Goal: Information Seeking & Learning: Learn about a topic

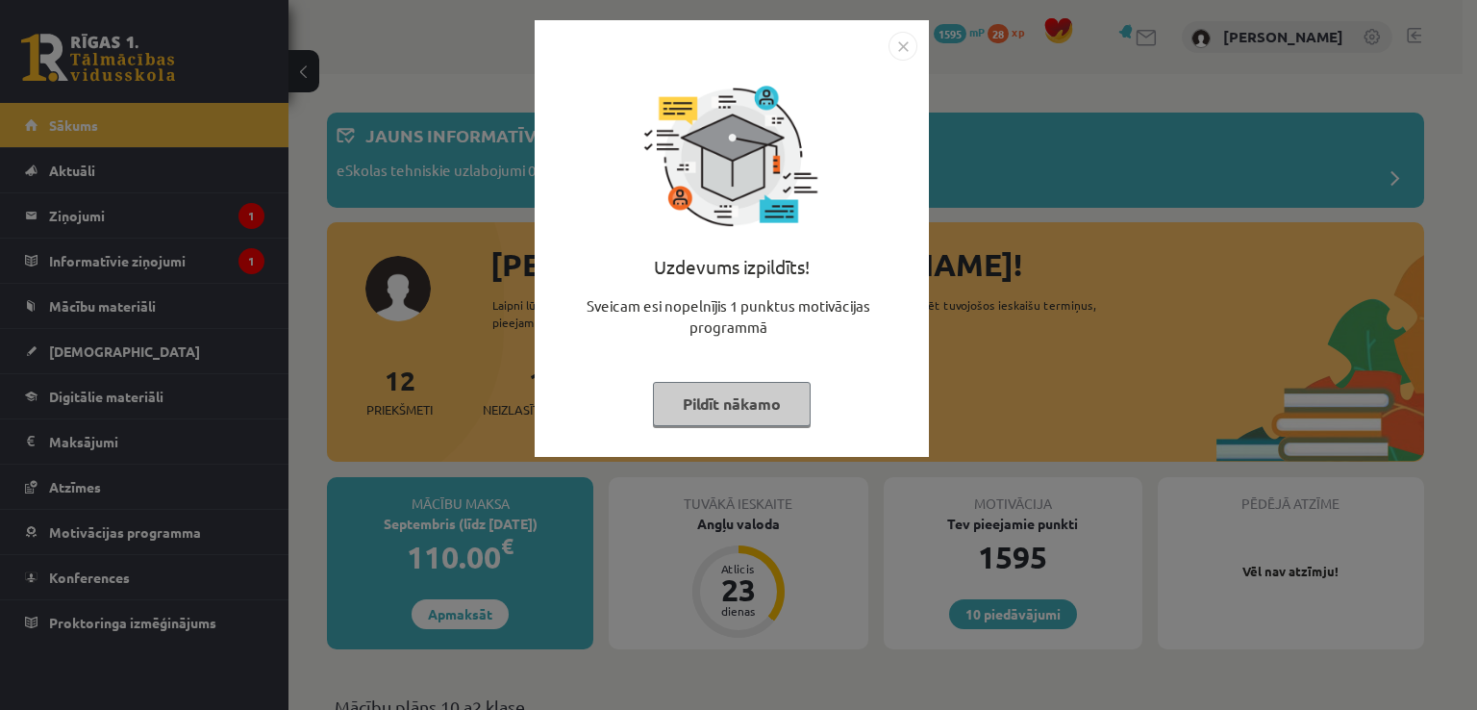
click at [731, 410] on button "Pildīt nākamo" at bounding box center [732, 404] width 158 height 44
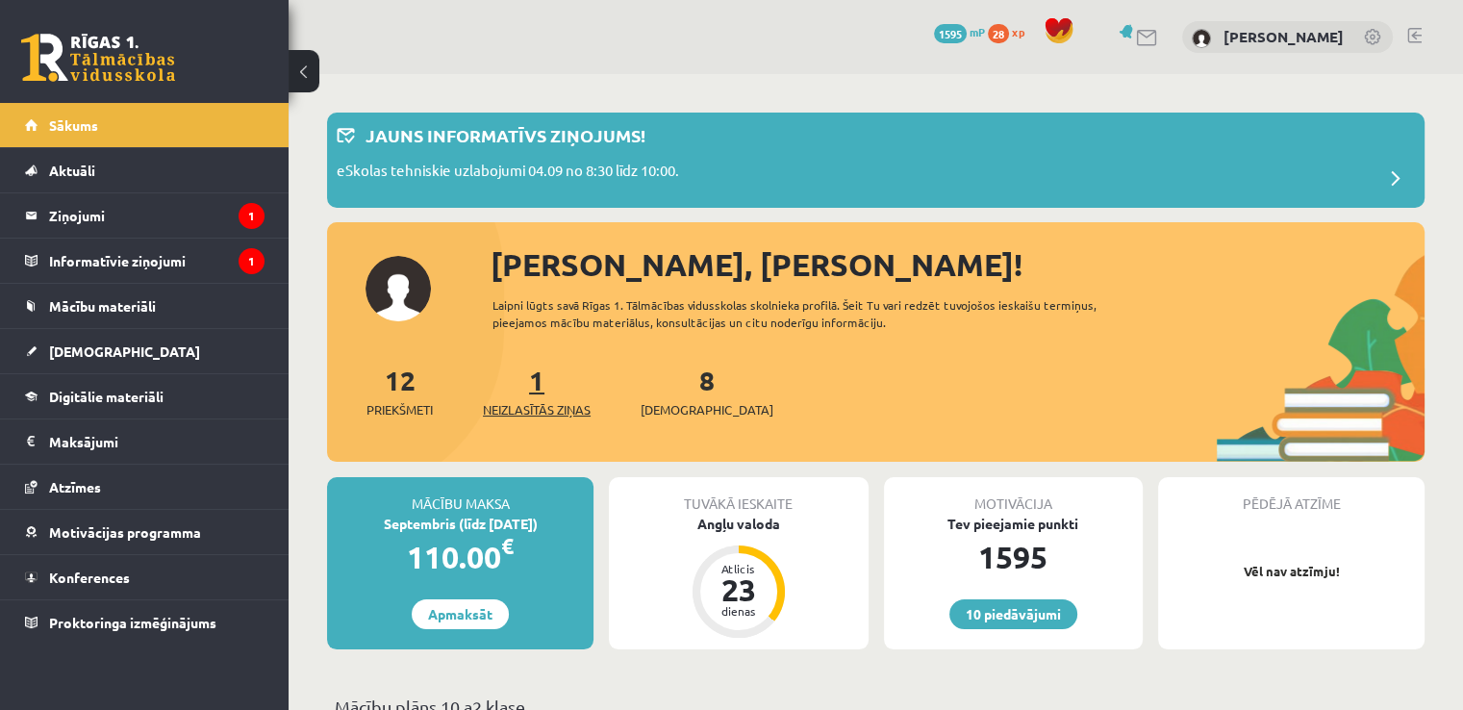
click at [582, 412] on span "Neizlasītās ziņas" at bounding box center [537, 409] width 108 height 19
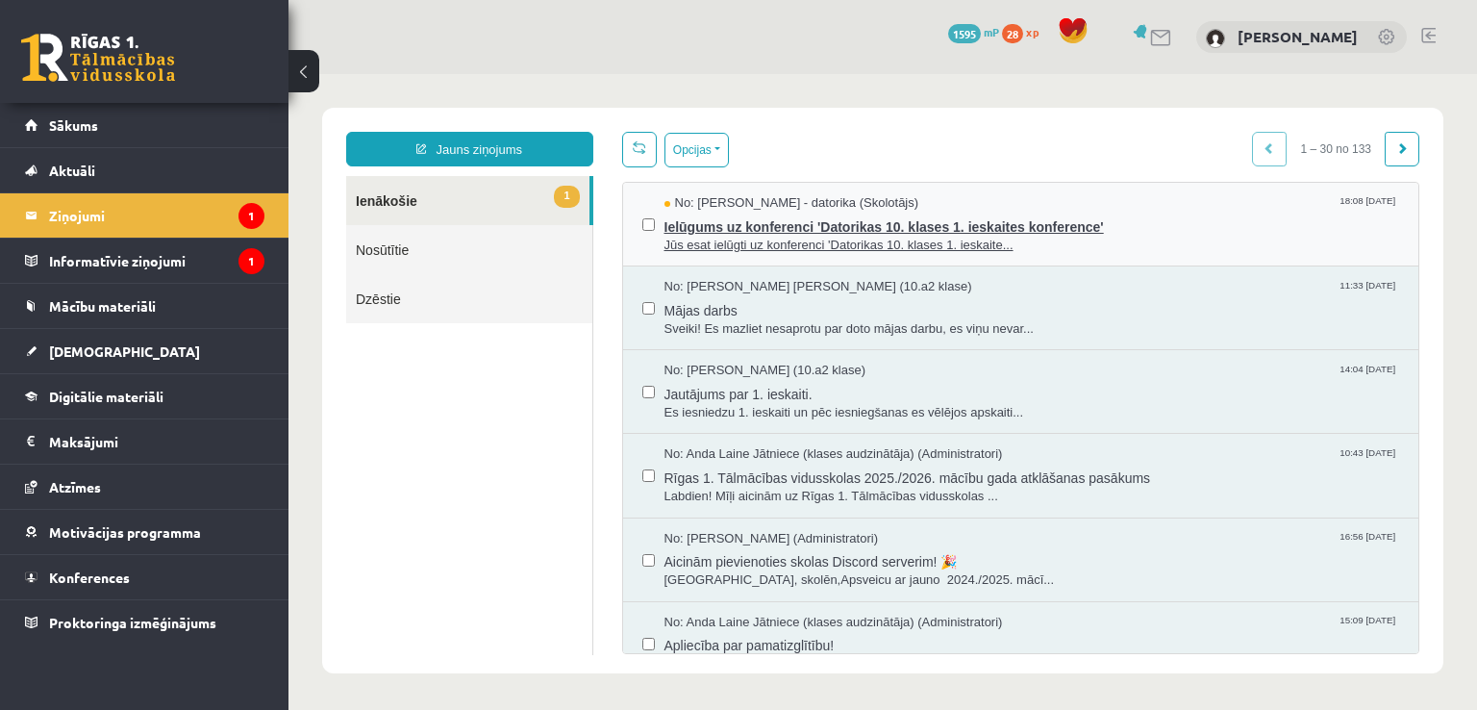
click at [750, 229] on span "Ielūgums uz konferenci 'Datorikas 10. klases 1. ieskaites konference'" at bounding box center [1033, 225] width 736 height 24
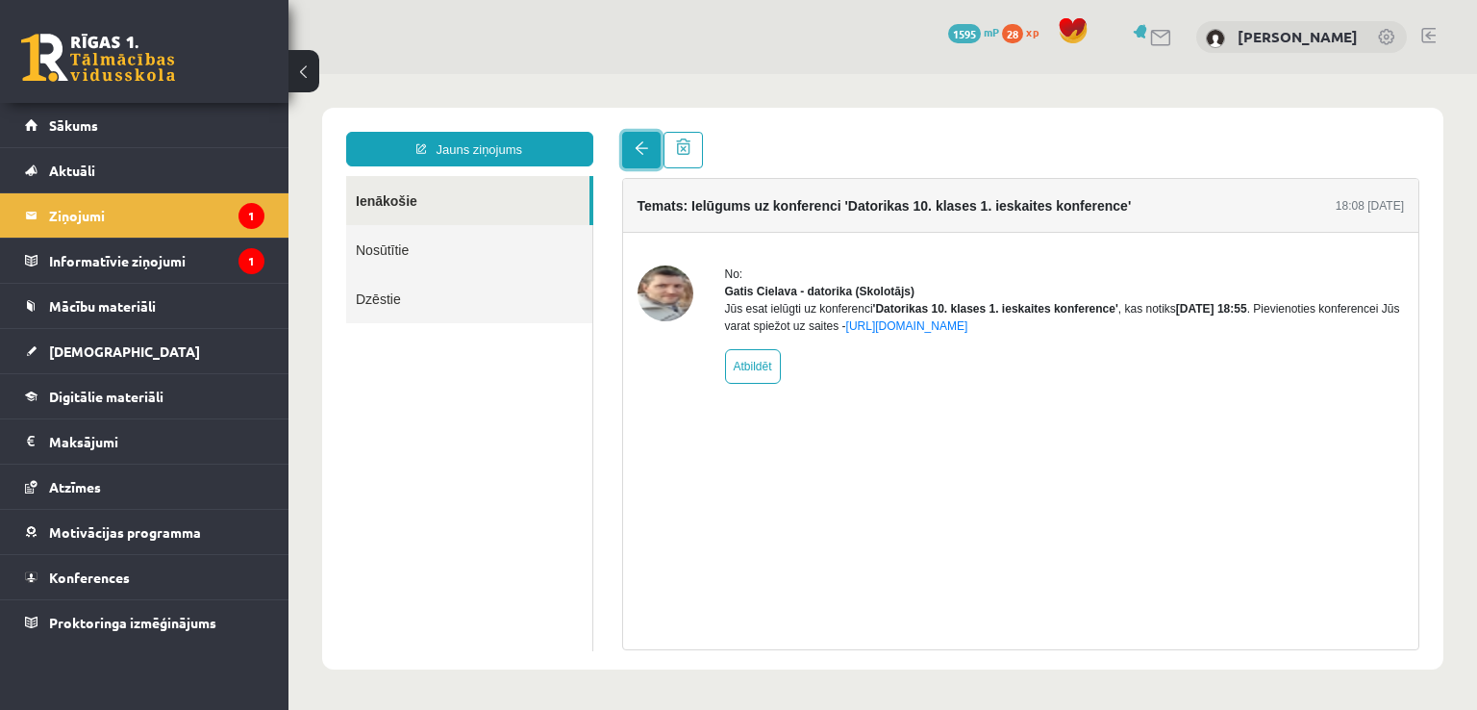
click at [640, 159] on link at bounding box center [641, 150] width 38 height 37
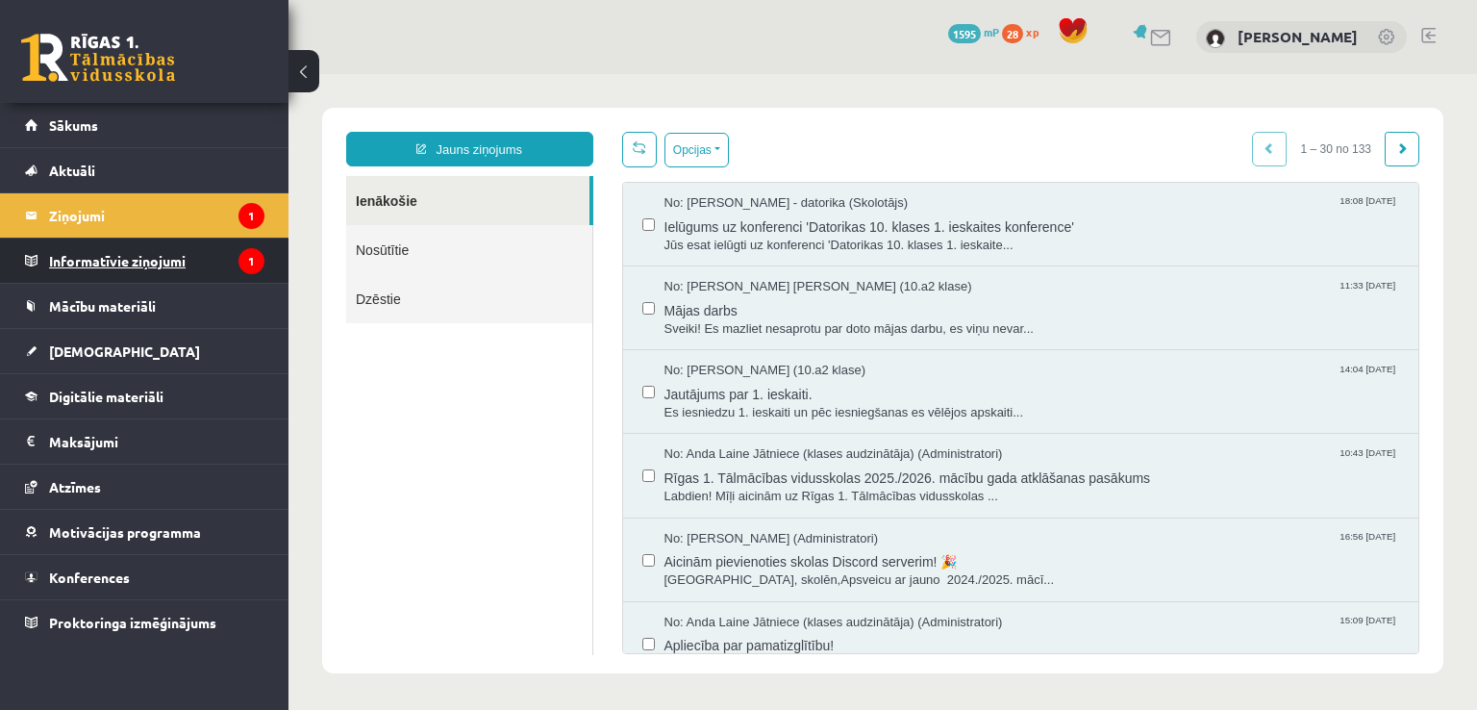
click at [110, 257] on legend "Informatīvie ziņojumi 1" at bounding box center [156, 260] width 215 height 44
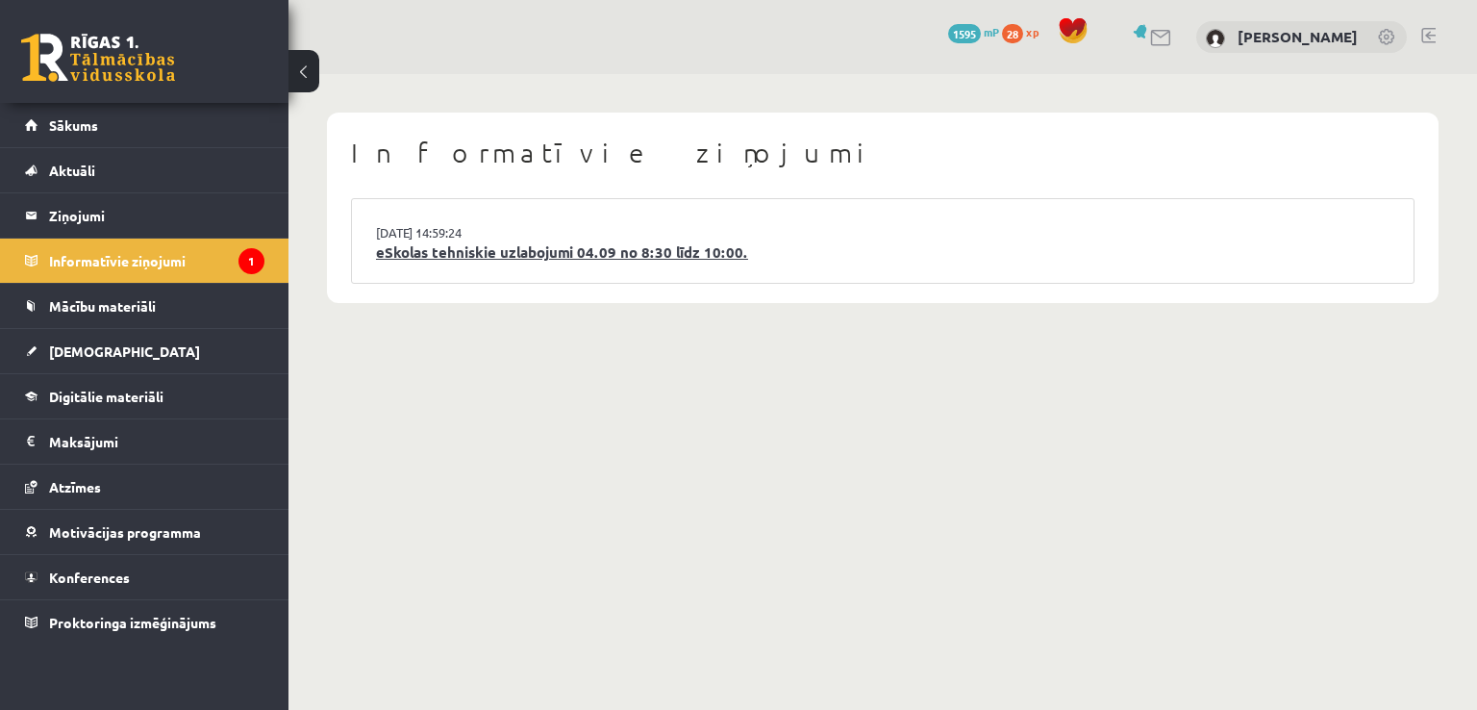
click at [586, 257] on link "eSkolas tehniskie uzlabojumi 04.09 no 8:30 līdz 10:00." at bounding box center [883, 252] width 1014 height 22
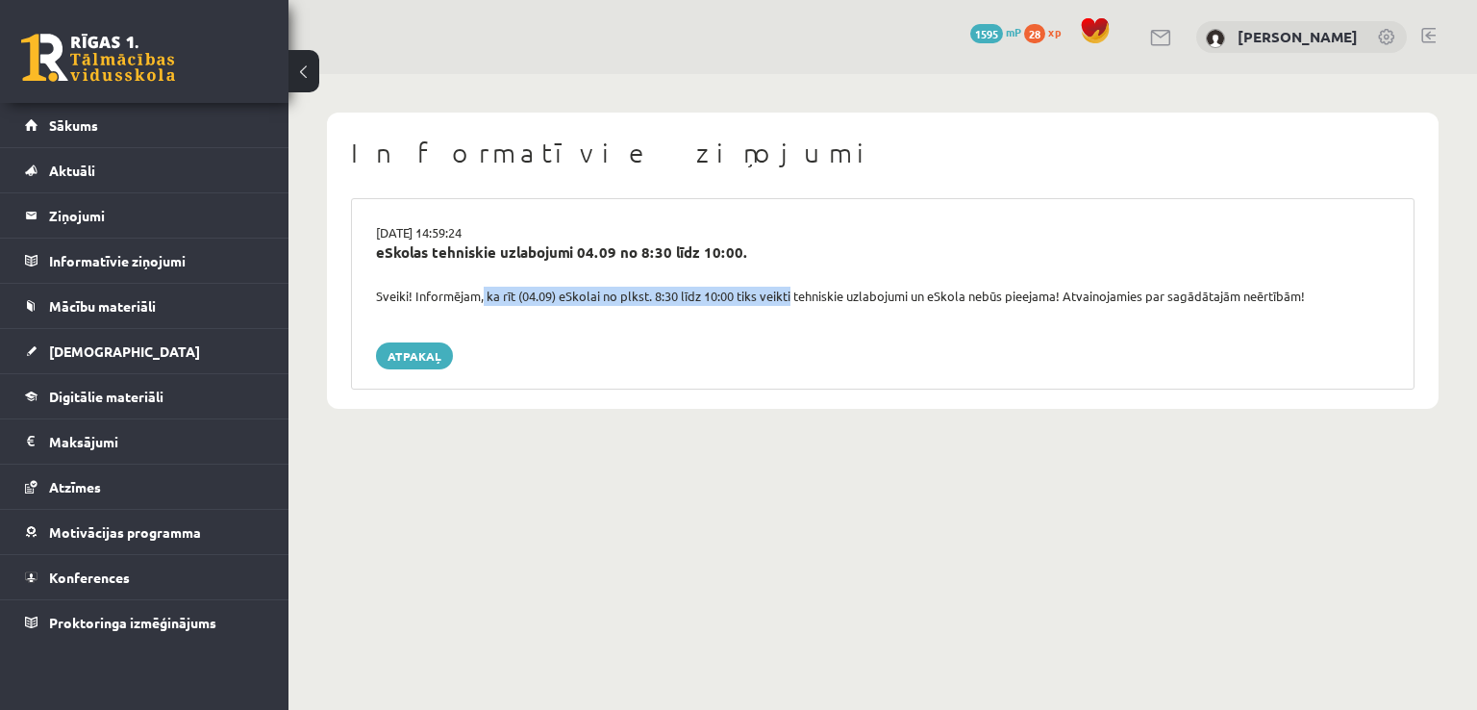
drag, startPoint x: 494, startPoint y: 287, endPoint x: 792, endPoint y: 303, distance: 298.6
click at [789, 303] on div "Sveiki! Informējam, ka rīt (04.09) eSkolai no plkst. 8:30 līdz 10:00 tiks veikt…" at bounding box center [883, 296] width 1042 height 19
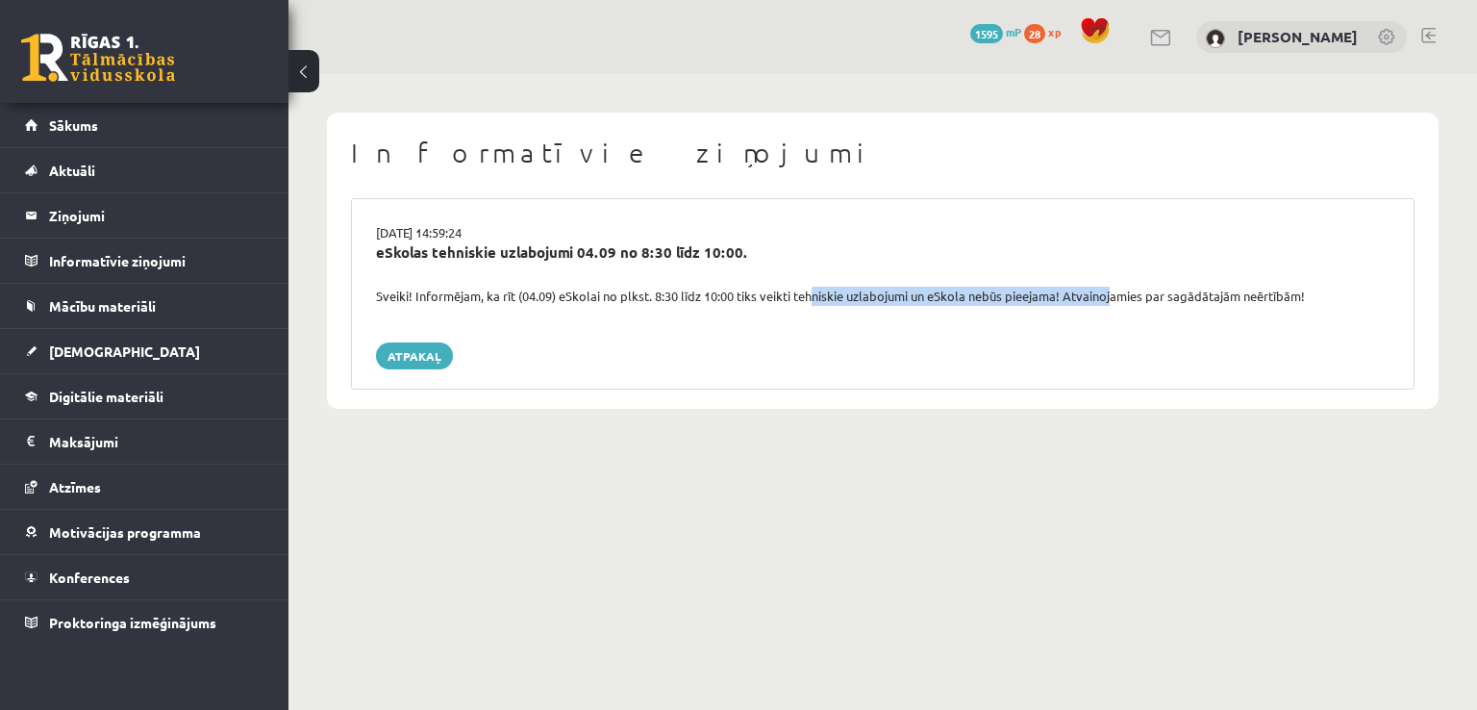
drag, startPoint x: 811, startPoint y: 301, endPoint x: 1112, endPoint y: 302, distance: 301.0
click at [1112, 302] on div "Sveiki! Informējam, ka rīt (04.09) eSkolai no plkst. 8:30 līdz 10:00 tiks veikt…" at bounding box center [883, 296] width 1042 height 19
click at [426, 357] on link "Atpakaļ" at bounding box center [414, 355] width 77 height 27
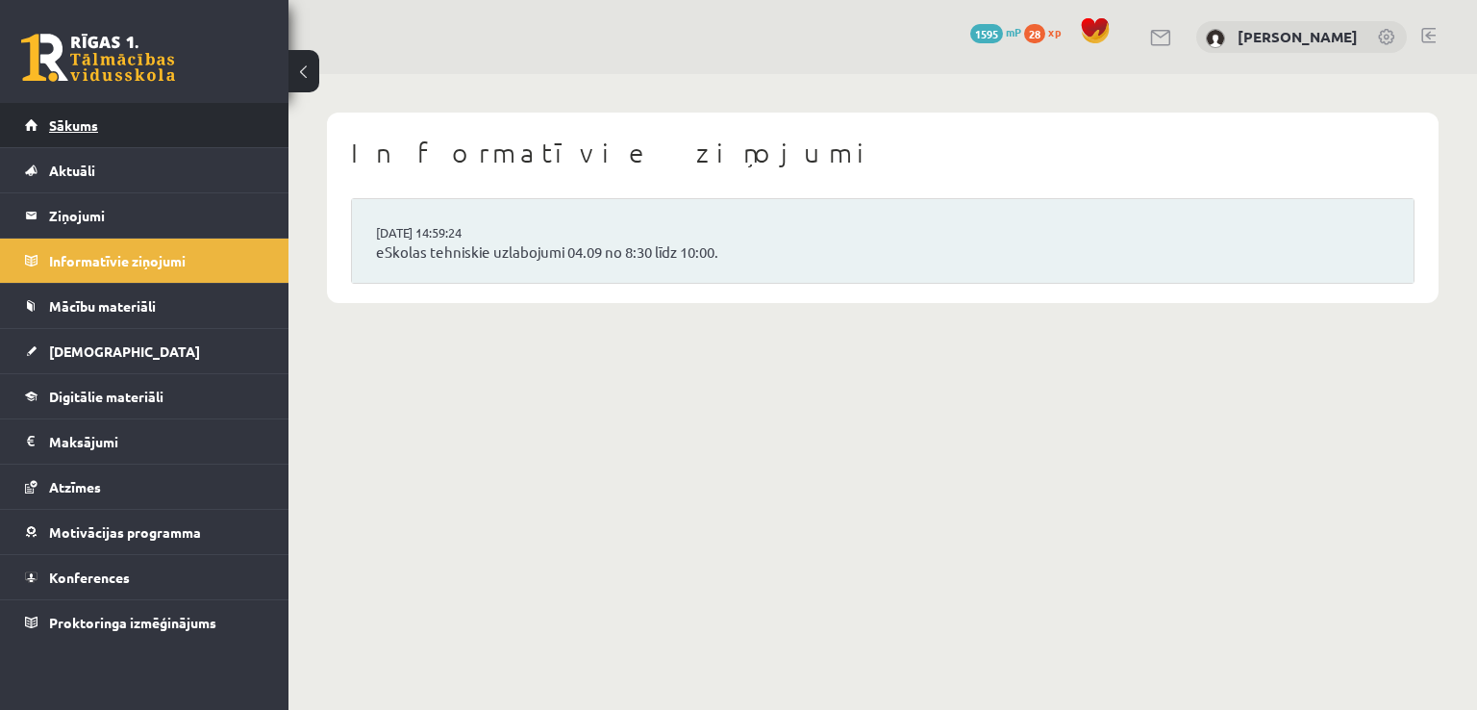
click at [100, 129] on link "Sākums" at bounding box center [144, 125] width 239 height 44
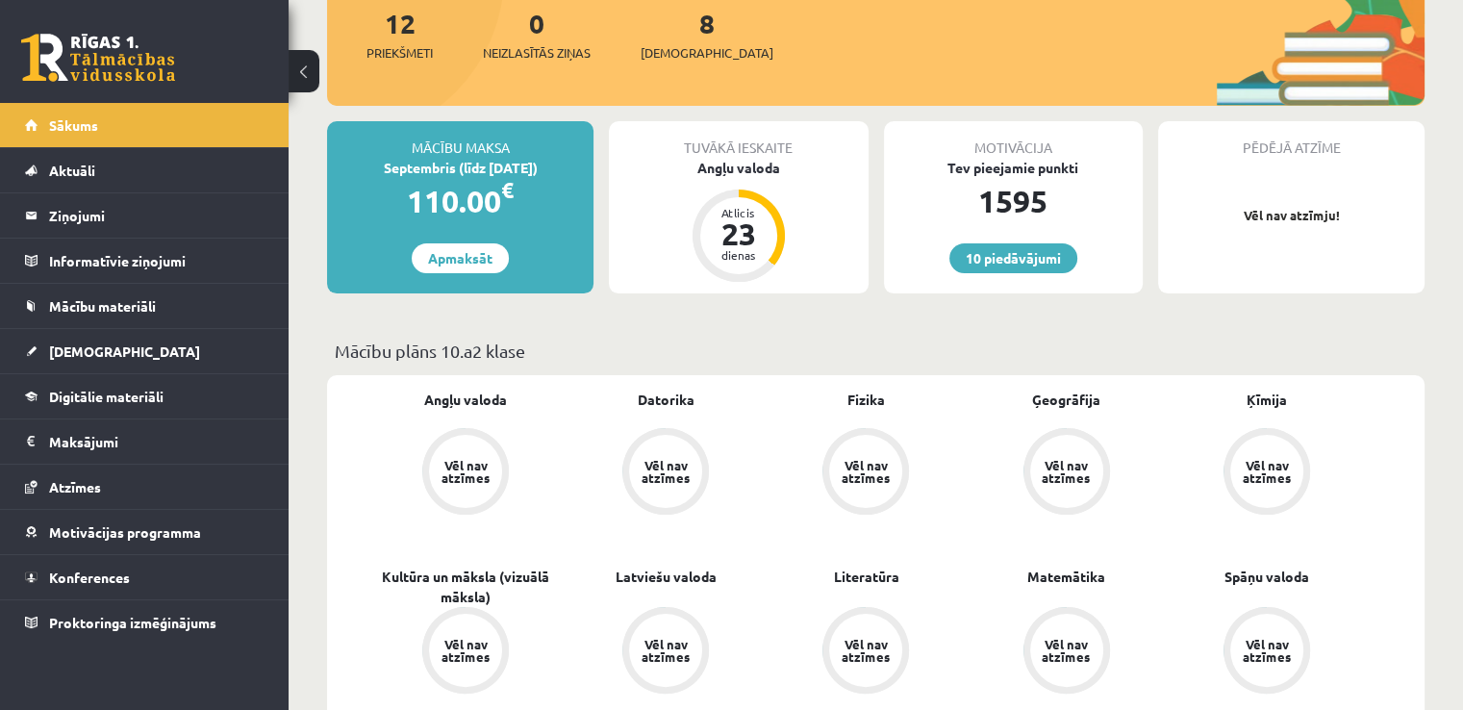
scroll to position [262, 0]
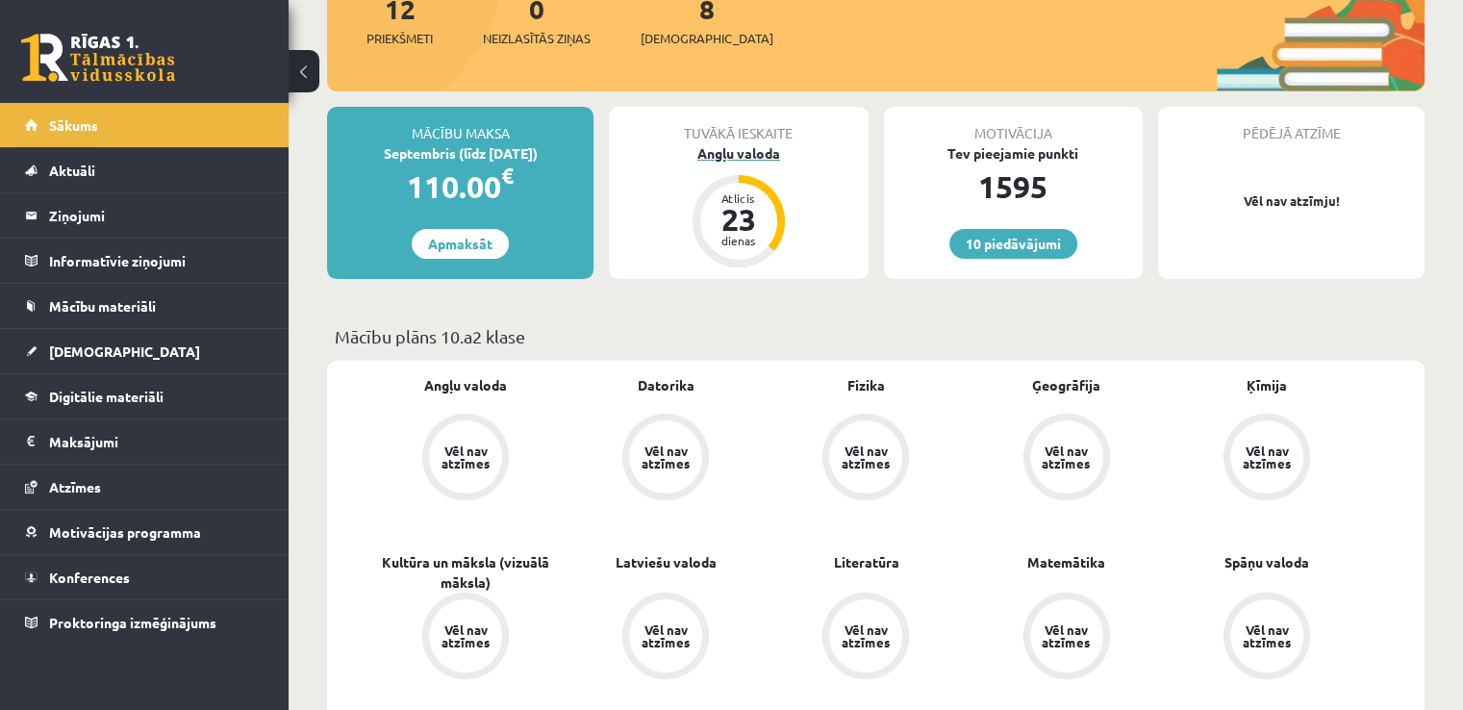
click at [725, 147] on div "Angļu valoda" at bounding box center [738, 153] width 259 height 20
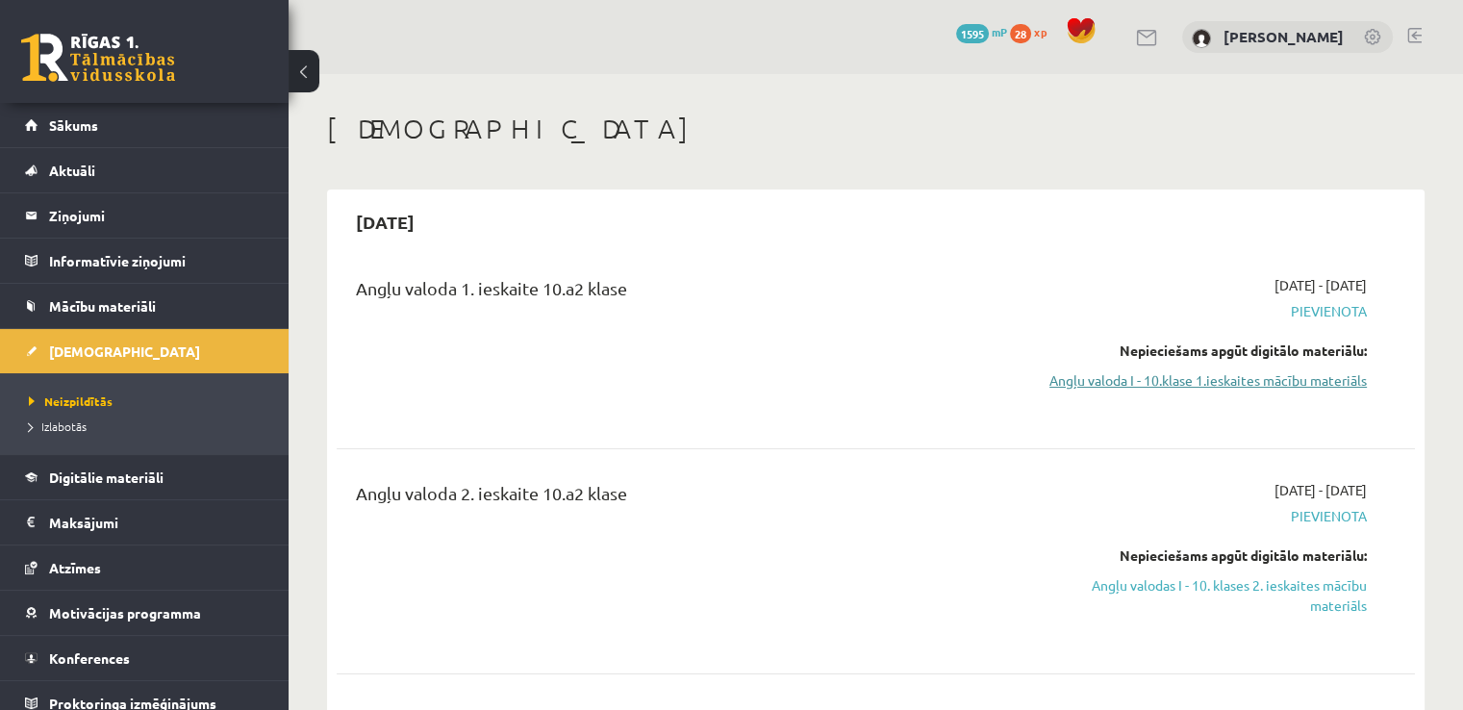
click at [1285, 383] on link "Angļu valoda I - 10.klase 1.ieskaites mācību materiāls" at bounding box center [1207, 380] width 317 height 20
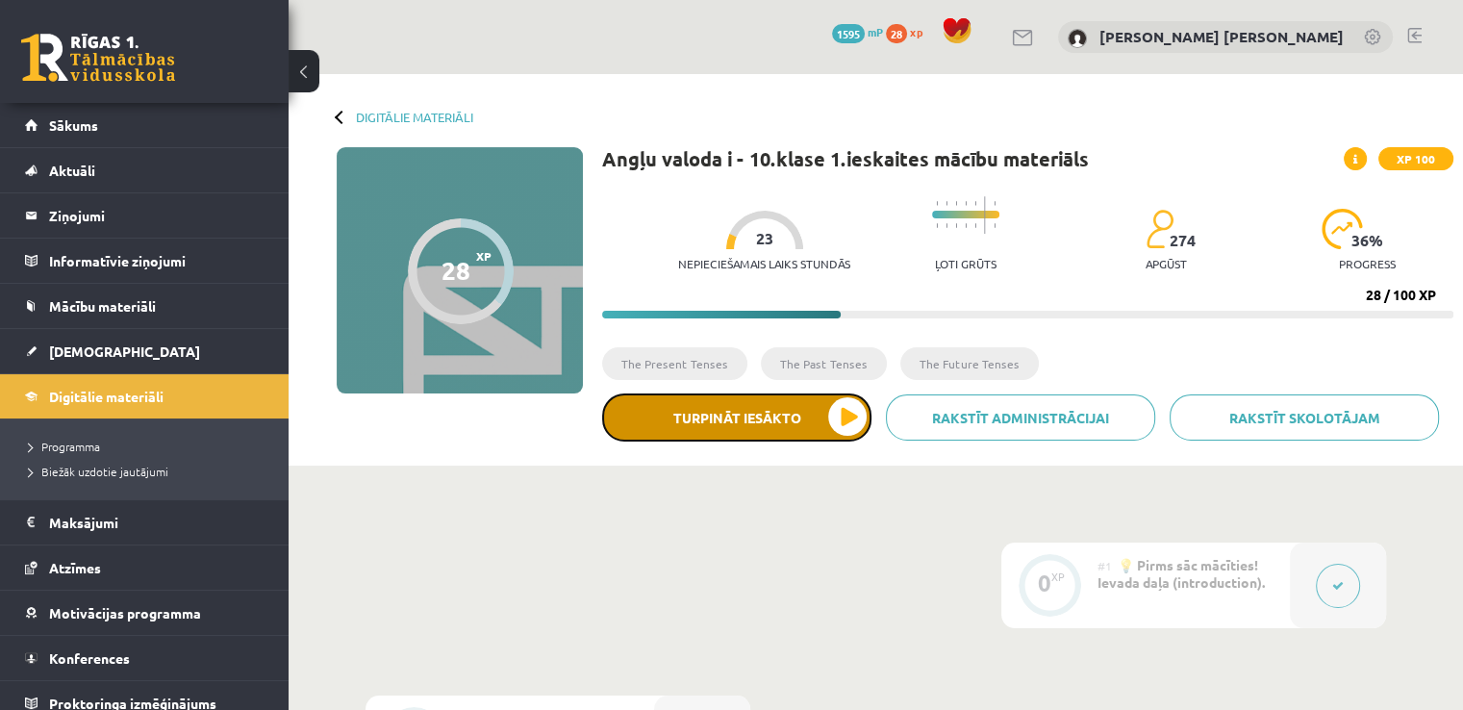
click at [785, 428] on button "Turpināt iesākto" at bounding box center [736, 417] width 269 height 48
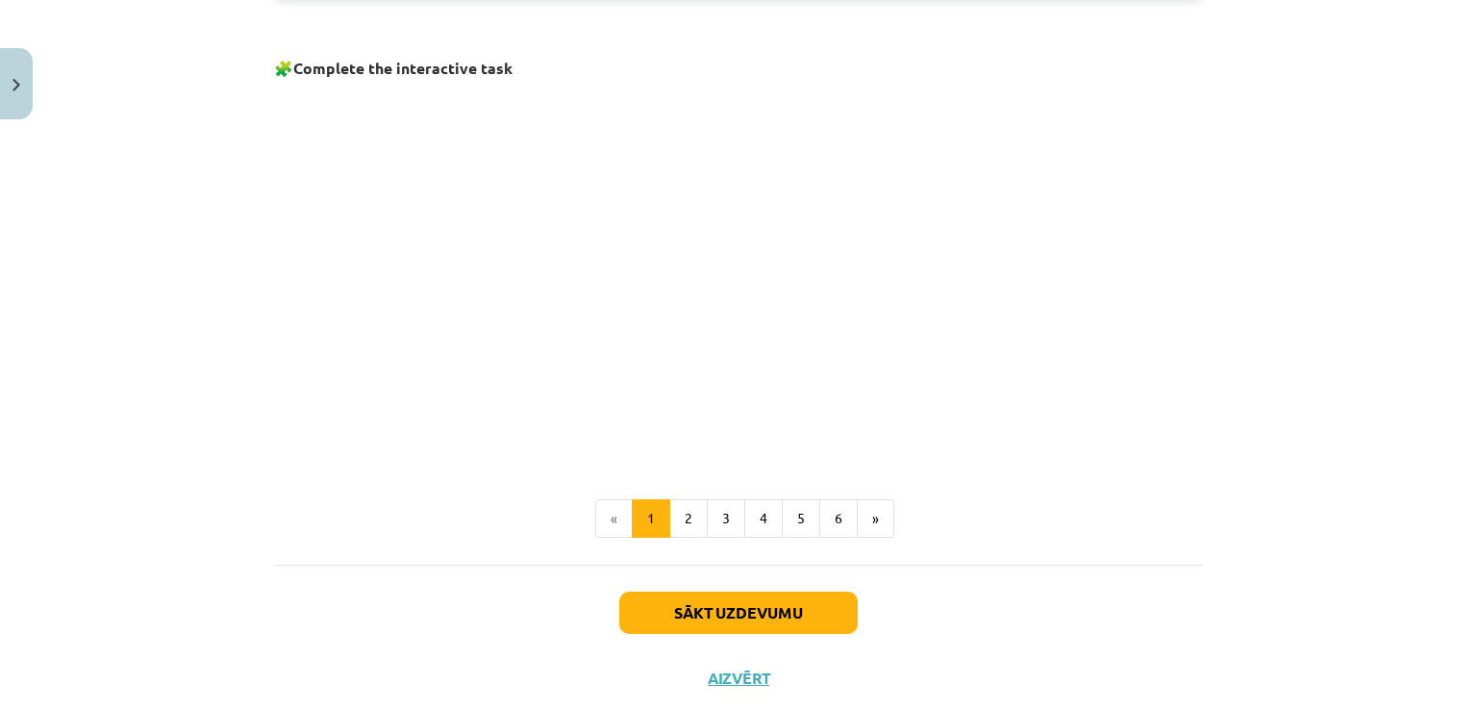
scroll to position [1302, 0]
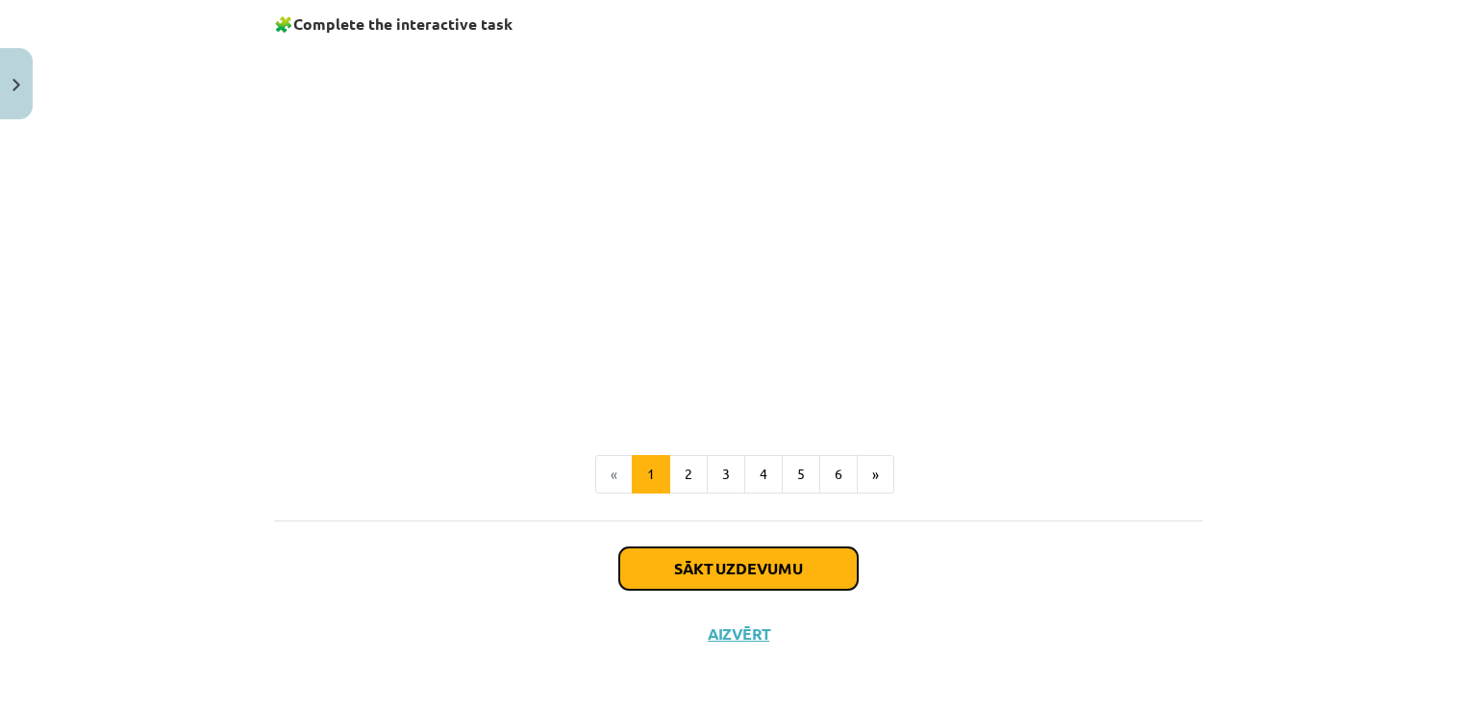
click at [716, 574] on button "Sākt uzdevumu" at bounding box center [738, 568] width 238 height 42
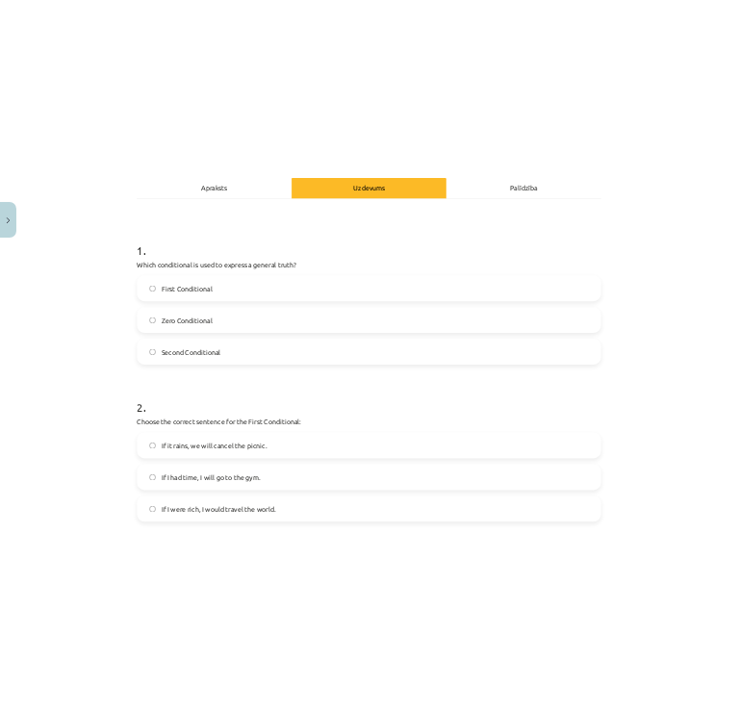
scroll to position [289, 0]
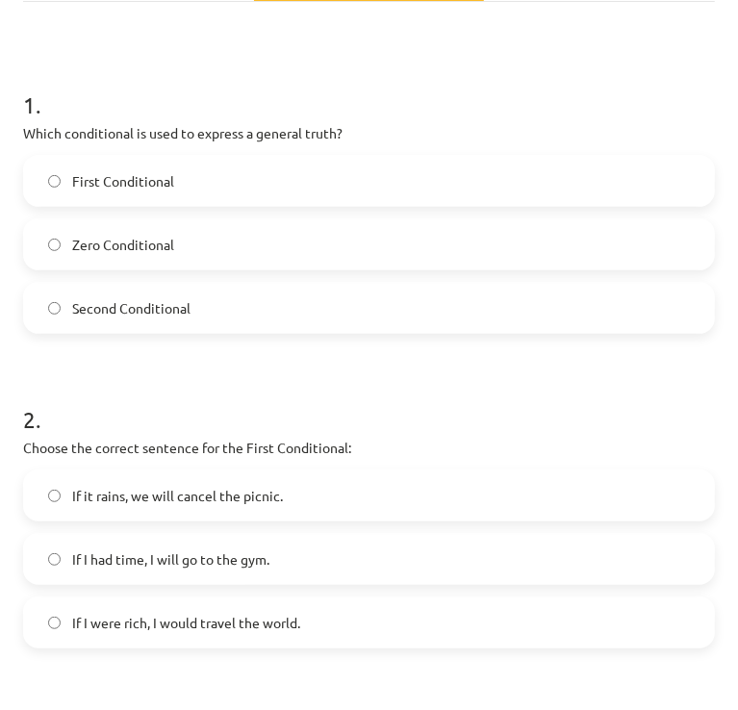
drag, startPoint x: 321, startPoint y: 94, endPoint x: 418, endPoint y: 106, distance: 97.8
click at [321, 94] on h1 "1 ." at bounding box center [368, 88] width 691 height 60
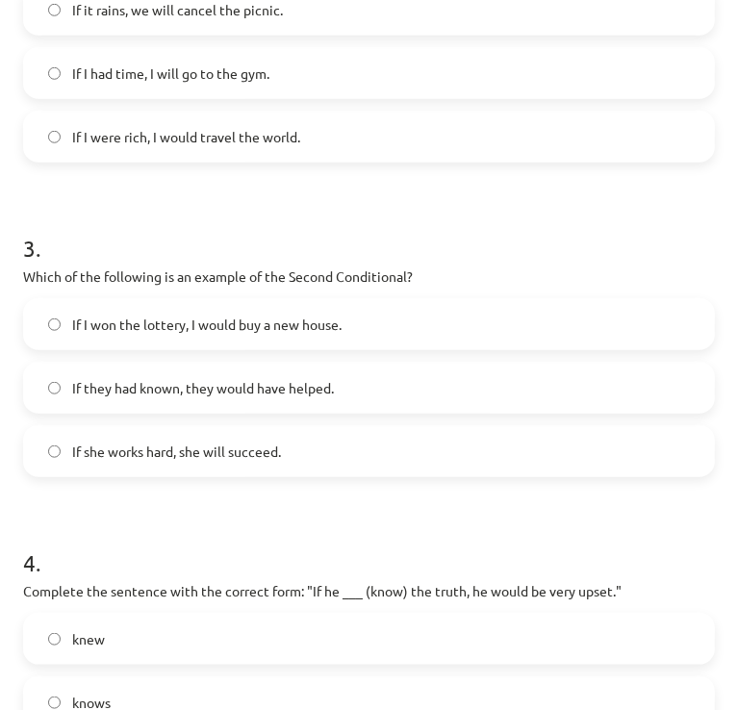
scroll to position [1042, 0]
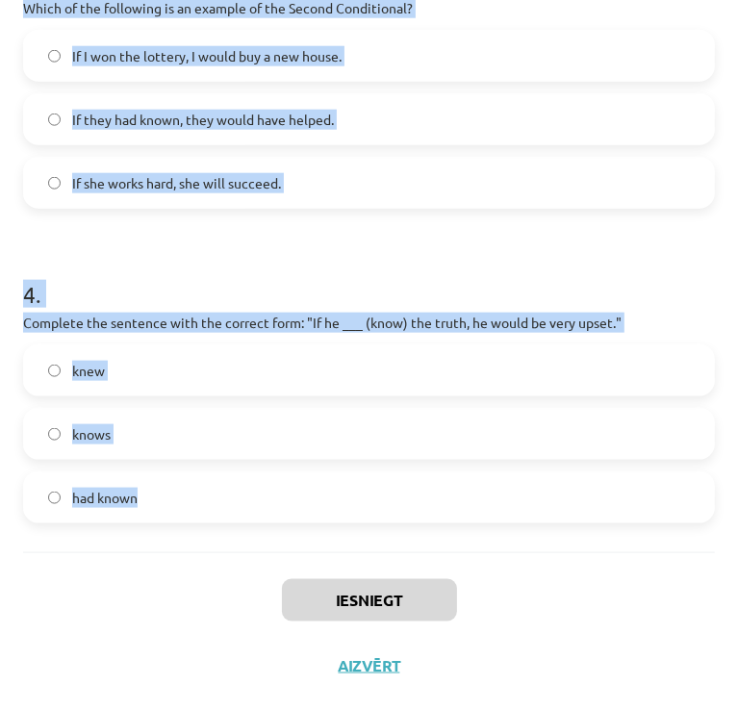
drag, startPoint x: 28, startPoint y: 128, endPoint x: 325, endPoint y: 501, distance: 477.0
copy form "Which conditional is used to express a general truth? First Conditional Zero Co…"
click at [625, 288] on h1 "4 ." at bounding box center [368, 277] width 691 height 60
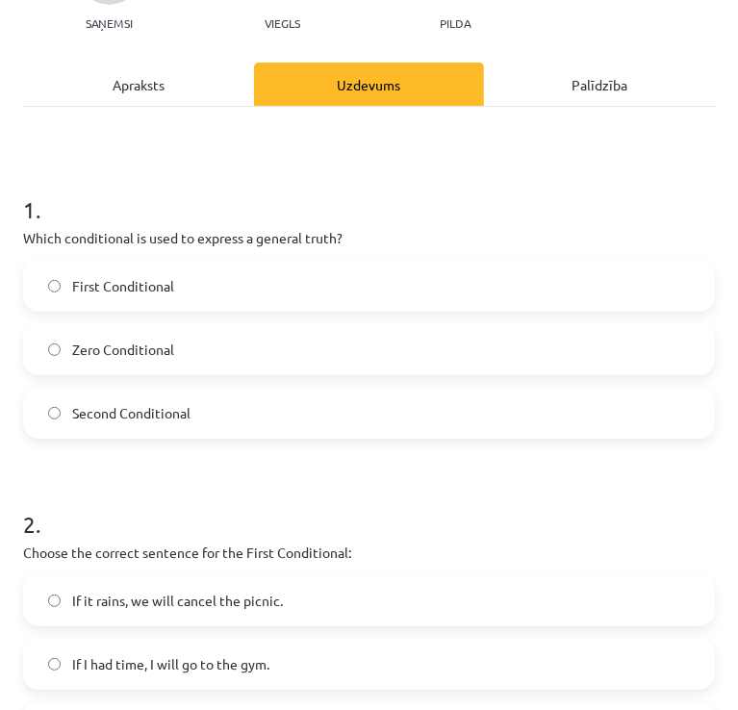
scroll to position [188, 0]
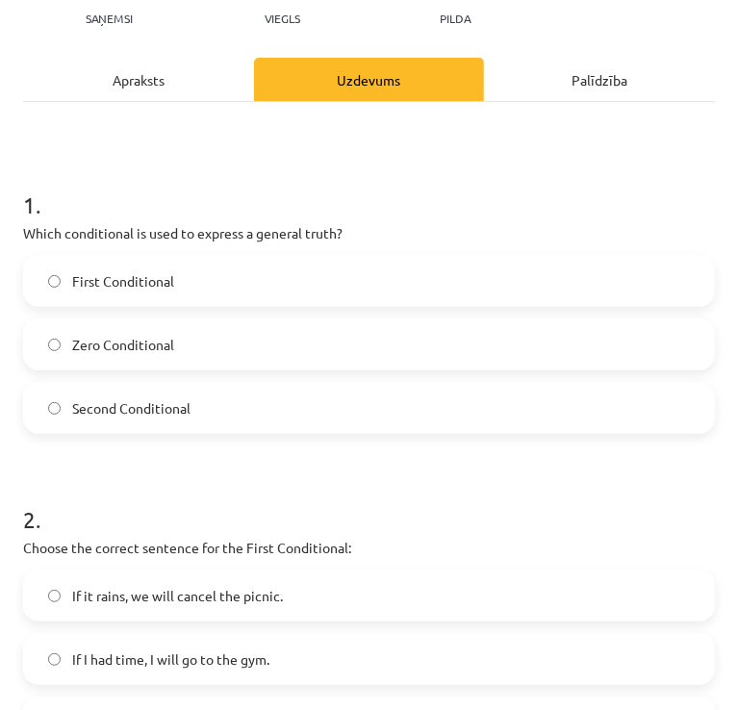
click at [123, 338] on span "Zero Conditional" at bounding box center [123, 345] width 102 height 20
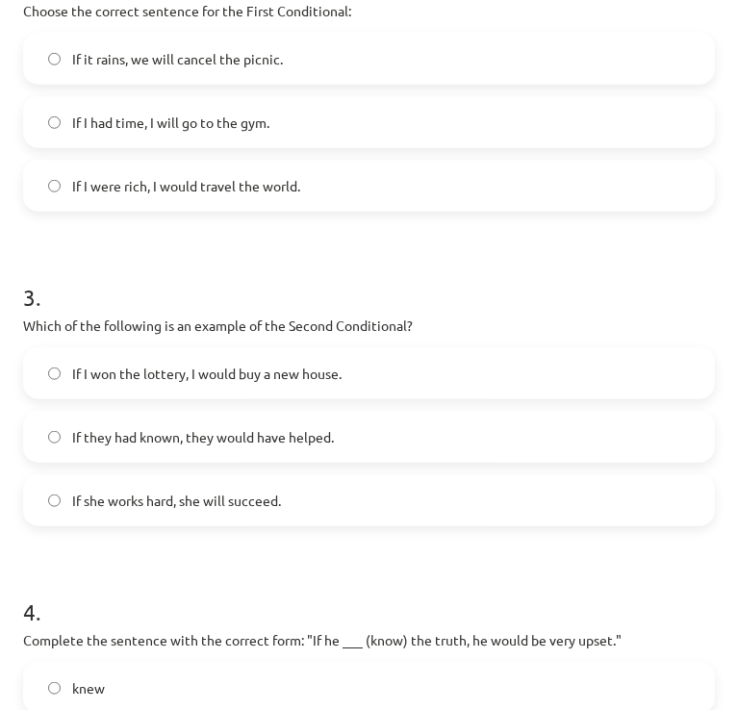
scroll to position [731, 0]
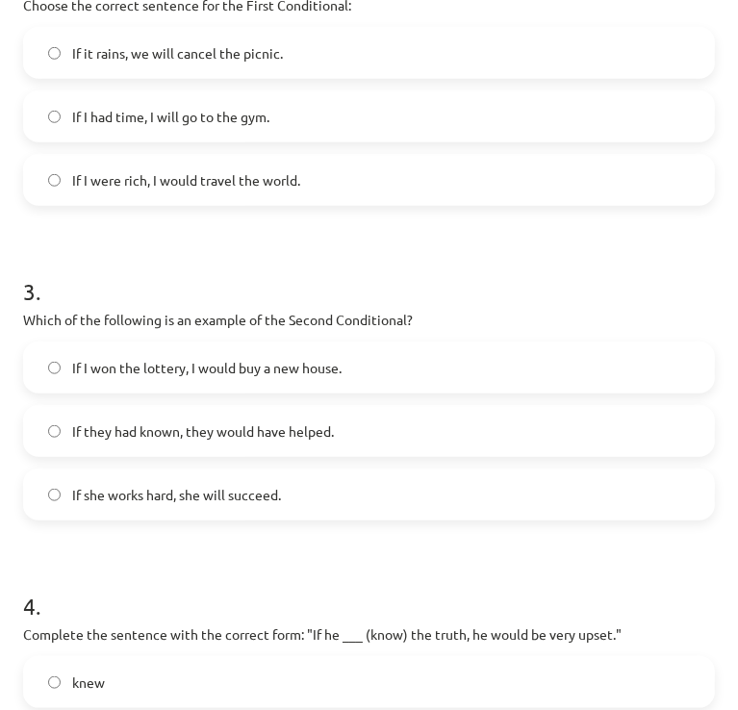
click at [138, 62] on span "If it rains, we will cancel the picnic." at bounding box center [177, 53] width 211 height 20
click at [162, 490] on span "If she works hard, she will succeed." at bounding box center [176, 495] width 209 height 20
click at [152, 377] on label "If I won the lottery, I would buy a new house." at bounding box center [369, 367] width 688 height 48
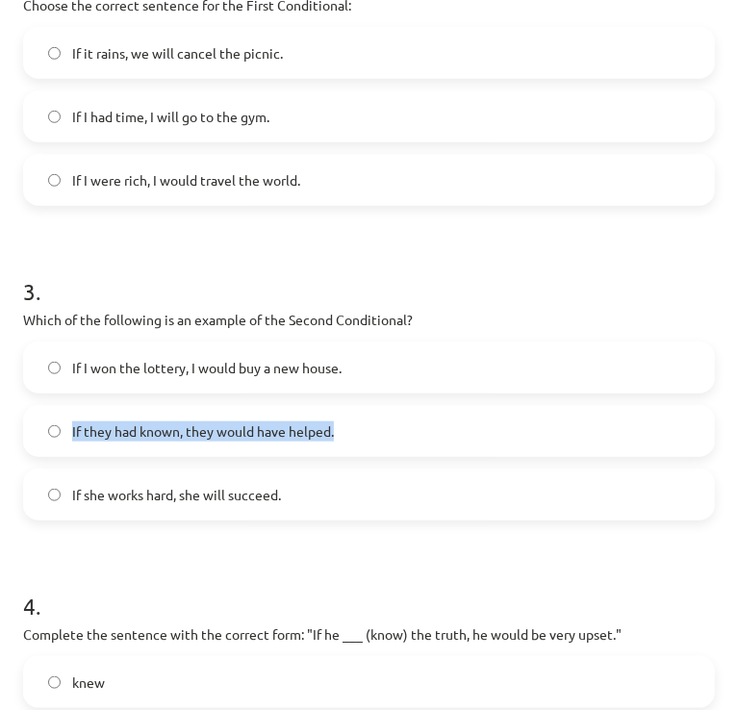
drag, startPoint x: 719, startPoint y: 359, endPoint x: 717, endPoint y: 405, distance: 46.2
click at [717, 405] on div "Mācību tēma: Angļu valoda i - 10.klase 1.ieskaites mācību materiāls #6 📝 Topic …" at bounding box center [369, 355] width 738 height 710
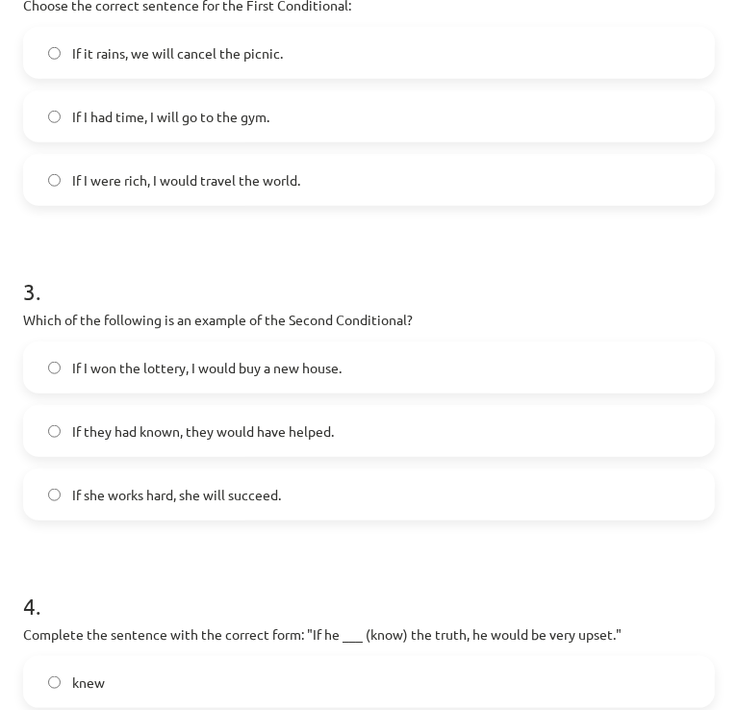
click at [706, 324] on div "8 XP Saņemsi Viegls 274 pilda Apraksts Uzdevums Palīdzība 1 . Which conditional…" at bounding box center [369, 184] width 715 height 1649
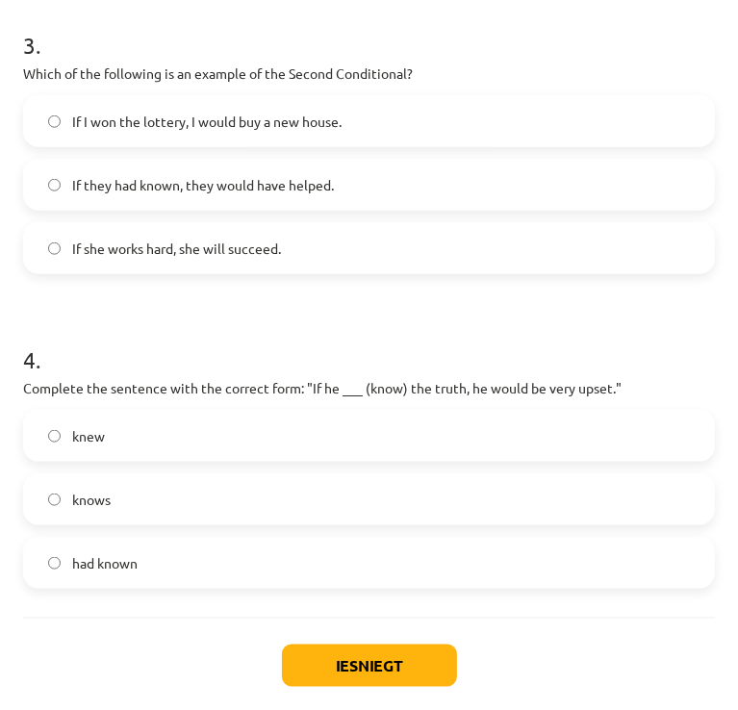
scroll to position [1042, 0]
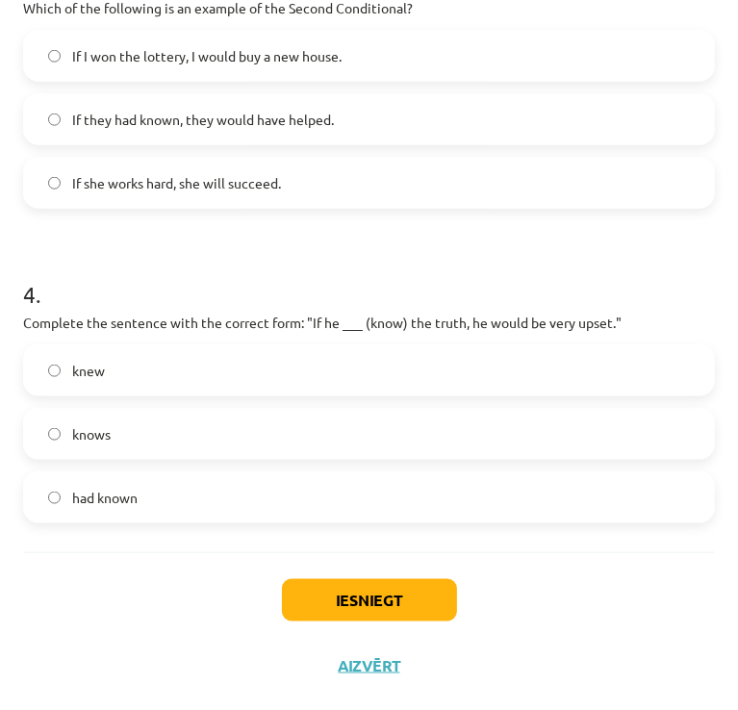
click at [182, 380] on label "knew" at bounding box center [369, 370] width 688 height 48
click at [347, 588] on button "Iesniegt" at bounding box center [369, 600] width 175 height 42
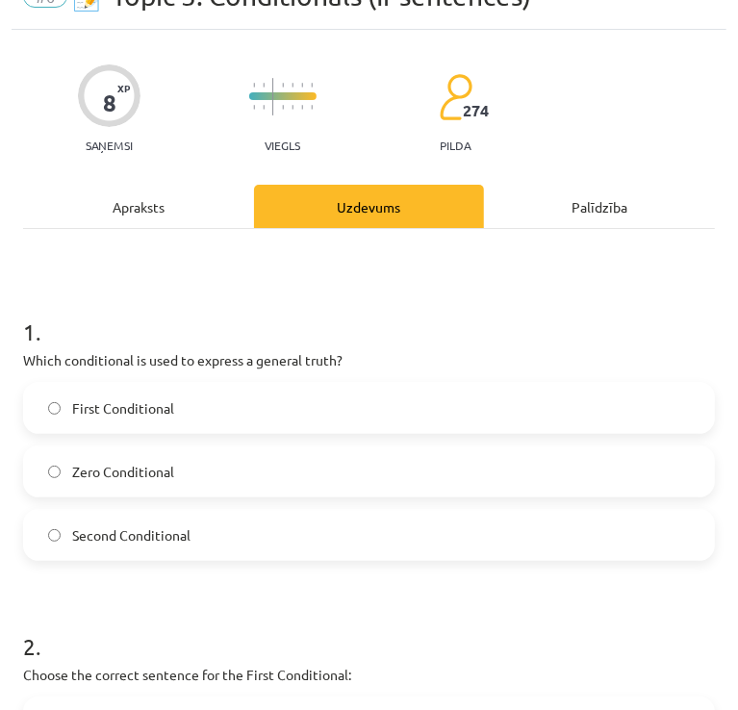
scroll to position [0, 0]
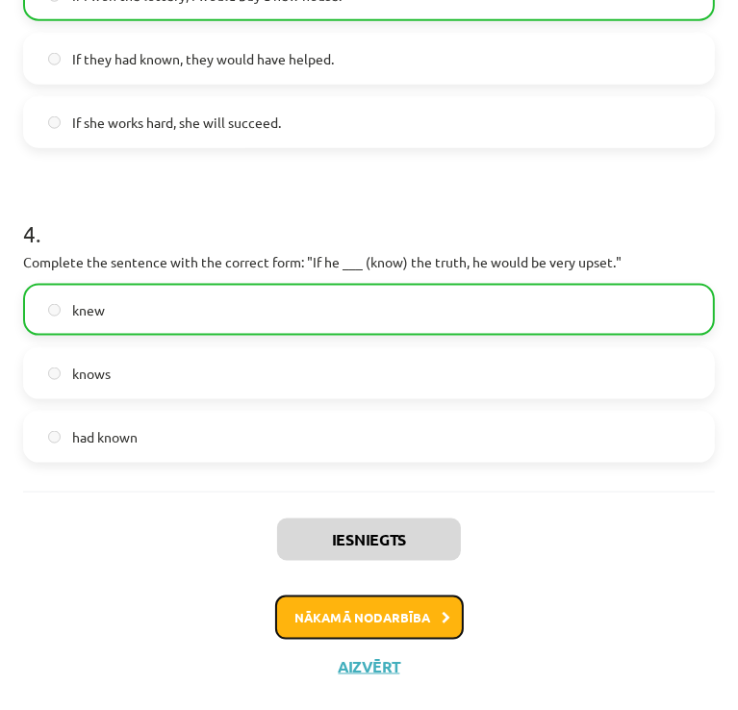
click at [420, 613] on button "Nākamā nodarbība" at bounding box center [369, 617] width 188 height 44
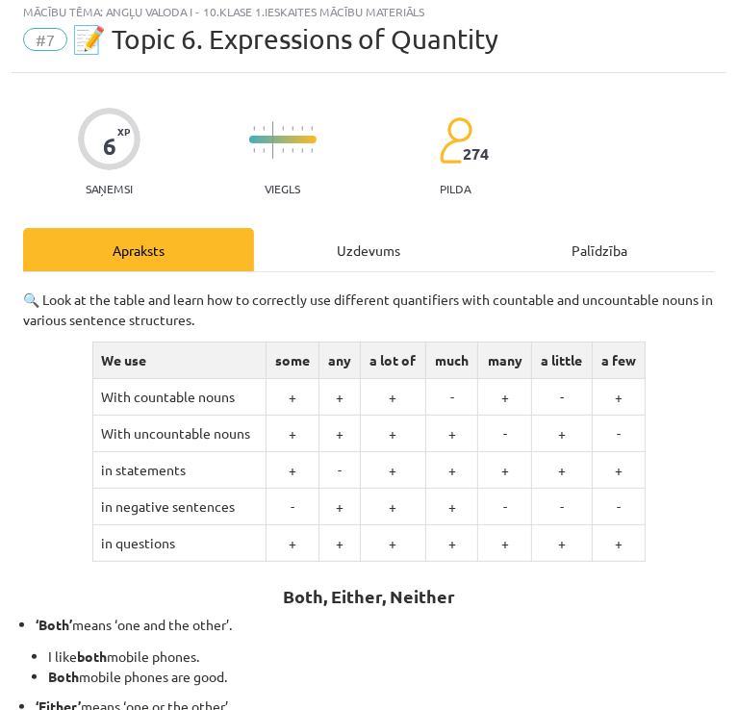
scroll to position [12, 0]
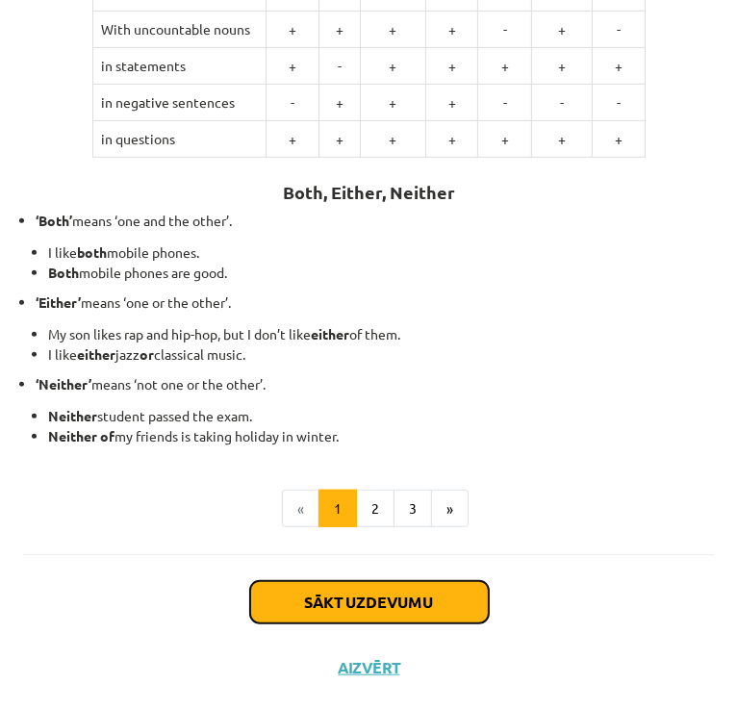
click at [363, 603] on button "Sākt uzdevumu" at bounding box center [369, 602] width 238 height 42
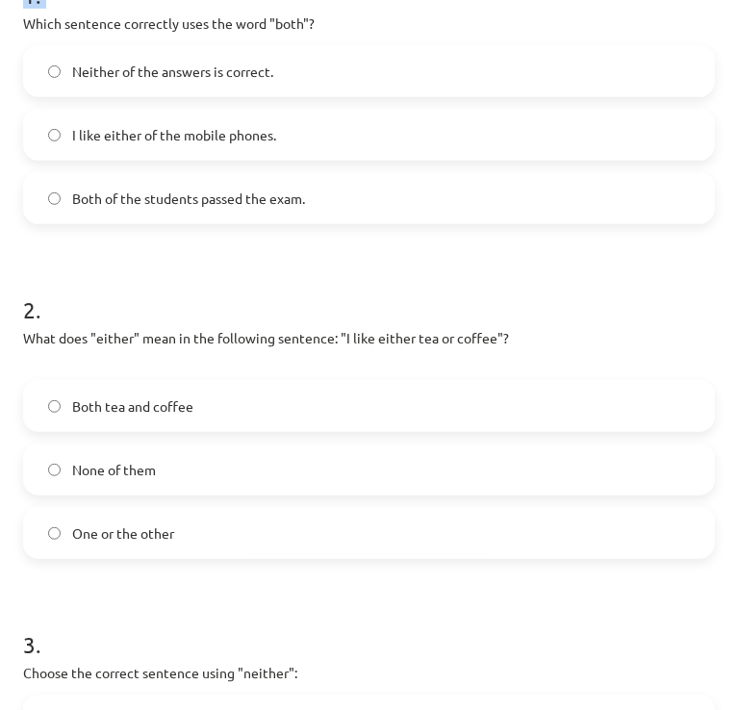
scroll to position [747, 0]
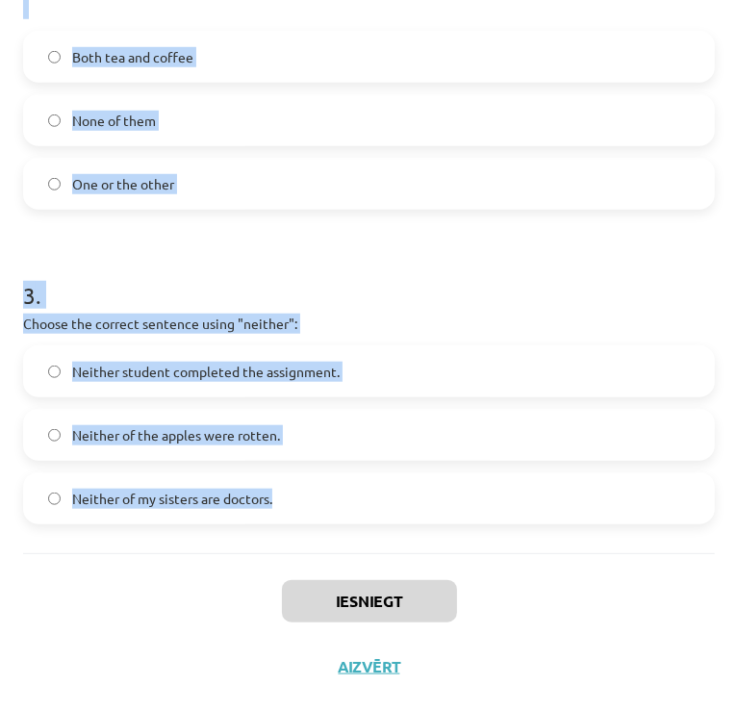
drag, startPoint x: 9, startPoint y: 222, endPoint x: 412, endPoint y: 526, distance: 504.7
click at [412, 526] on div "Mācību tēma: Angļu valoda i - 10.klase 1.ieskaites mācību materiāls #7 📝 Topic …" at bounding box center [369, 355] width 738 height 710
copy form "Which sentence correctly uses the word "both"? Neither of the answers is correc…"
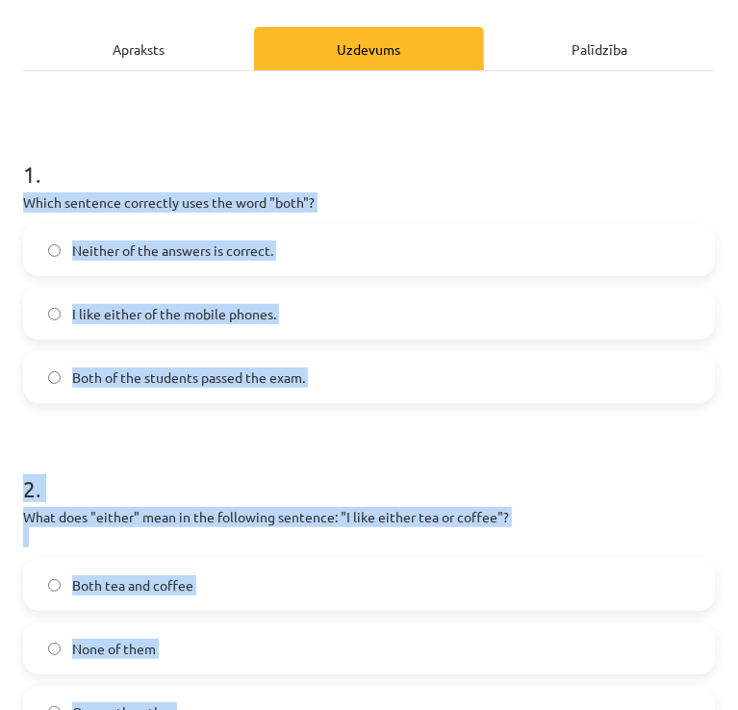
scroll to position [238, 0]
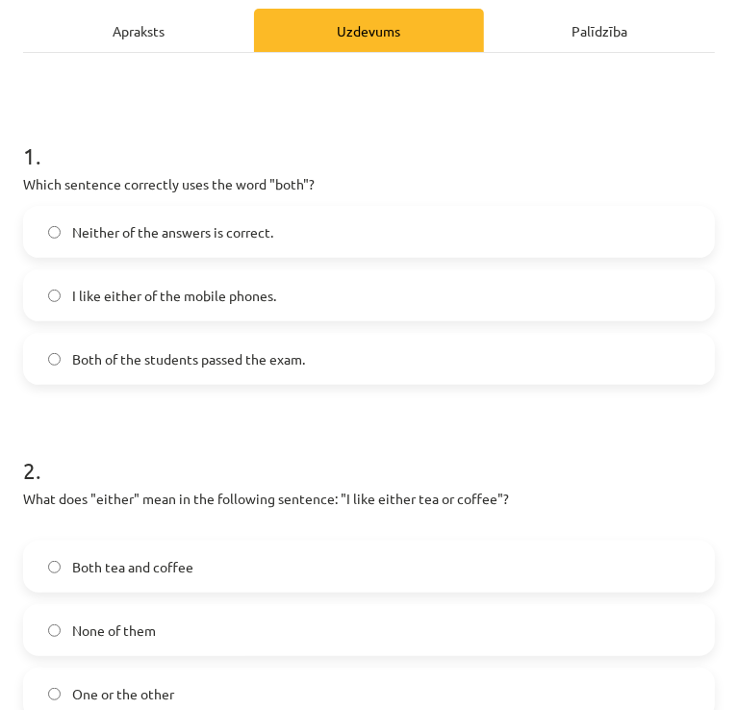
click at [573, 143] on h1 "1 ." at bounding box center [368, 139] width 691 height 60
click at [261, 378] on label "Both of the students passed the exam." at bounding box center [369, 359] width 688 height 48
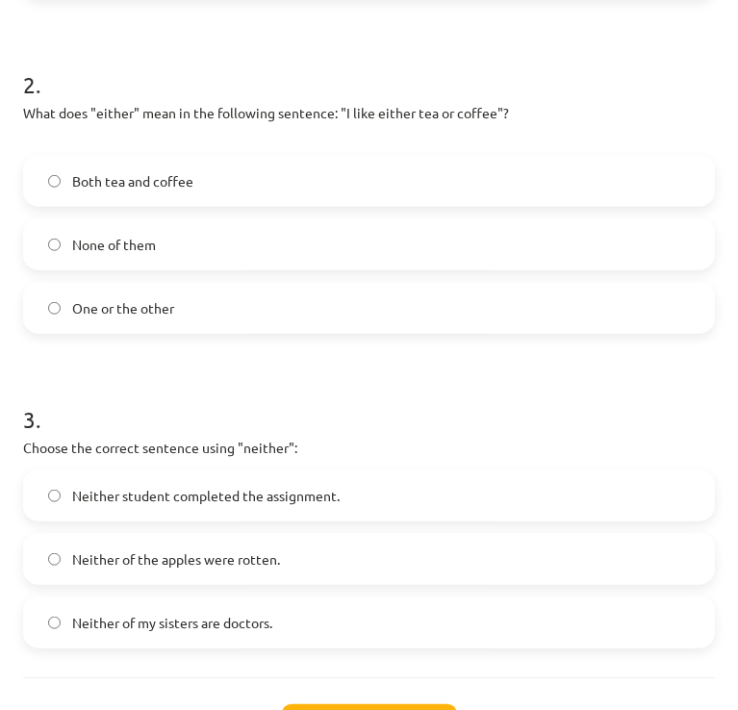
scroll to position [627, 0]
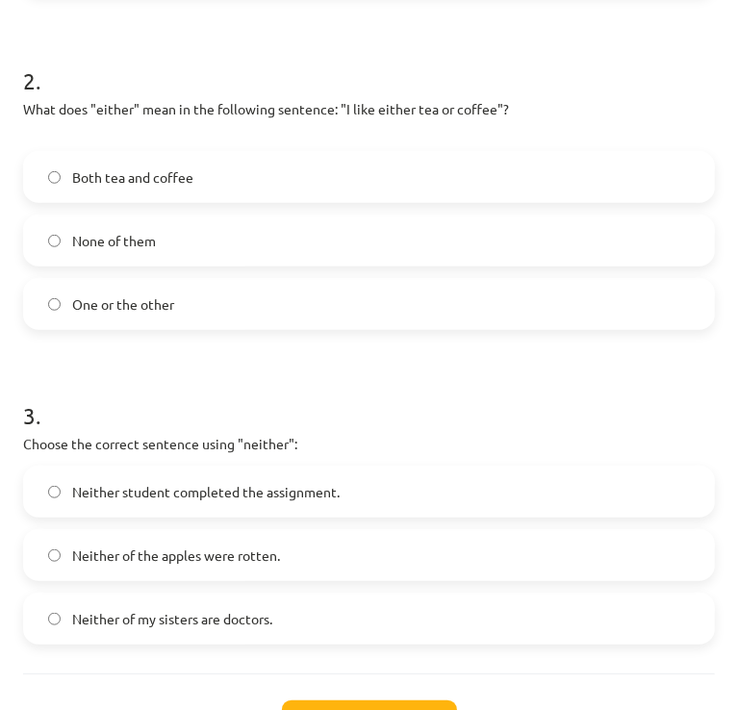
click at [192, 290] on label "One or the other" at bounding box center [369, 304] width 688 height 48
click at [293, 494] on span "Neither student completed the assignment." at bounding box center [205, 492] width 267 height 20
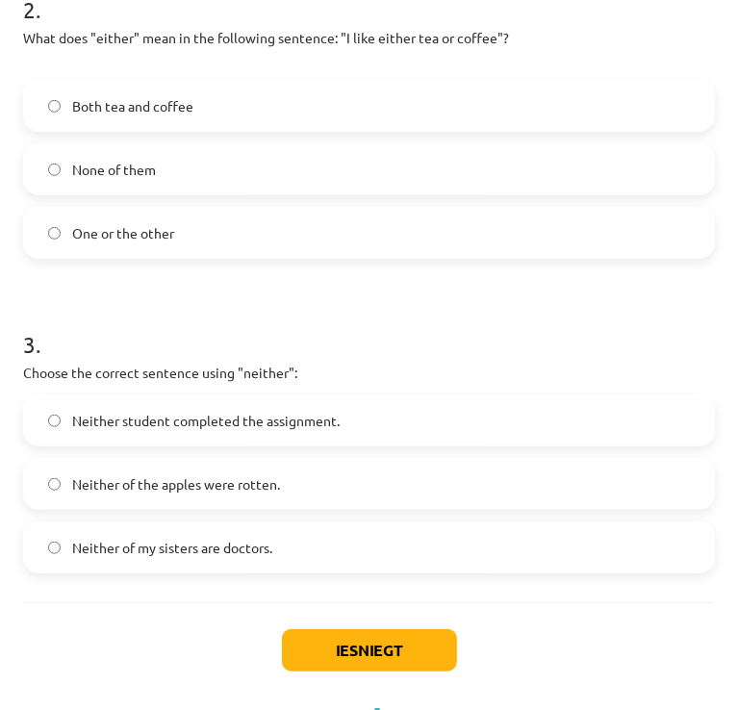
scroll to position [747, 0]
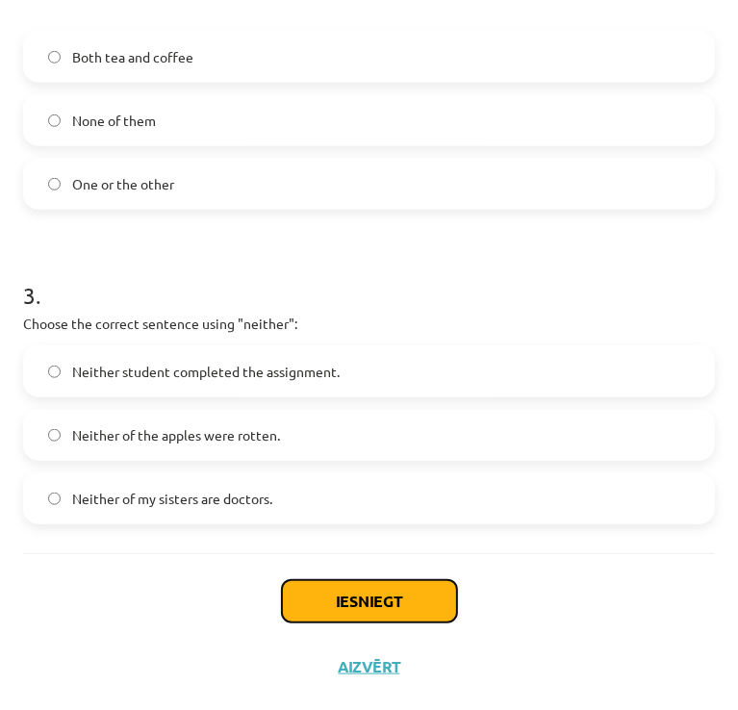
click at [396, 597] on button "Iesniegt" at bounding box center [369, 601] width 175 height 42
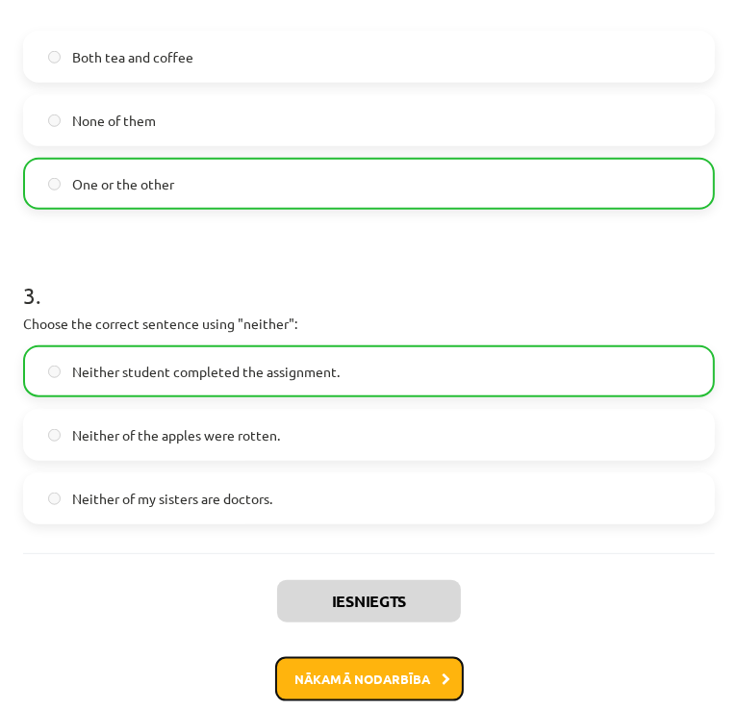
click at [373, 684] on button "Nākamā nodarbība" at bounding box center [369, 679] width 188 height 44
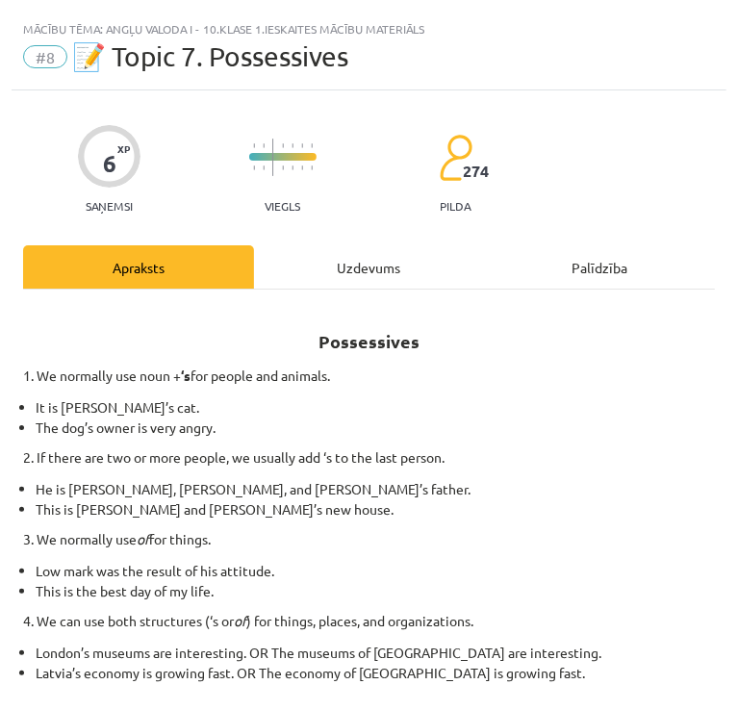
scroll to position [0, 0]
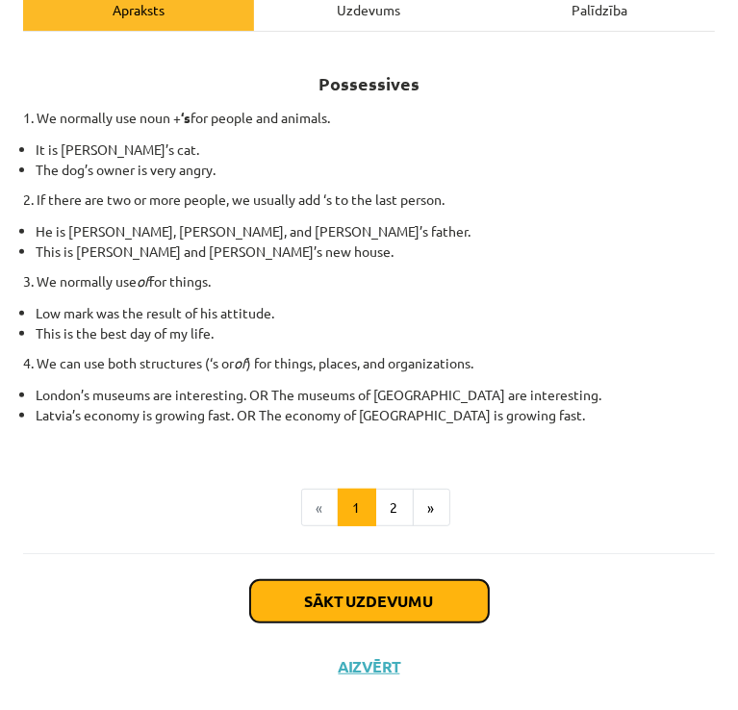
click at [411, 606] on button "Sākt uzdevumu" at bounding box center [369, 601] width 238 height 42
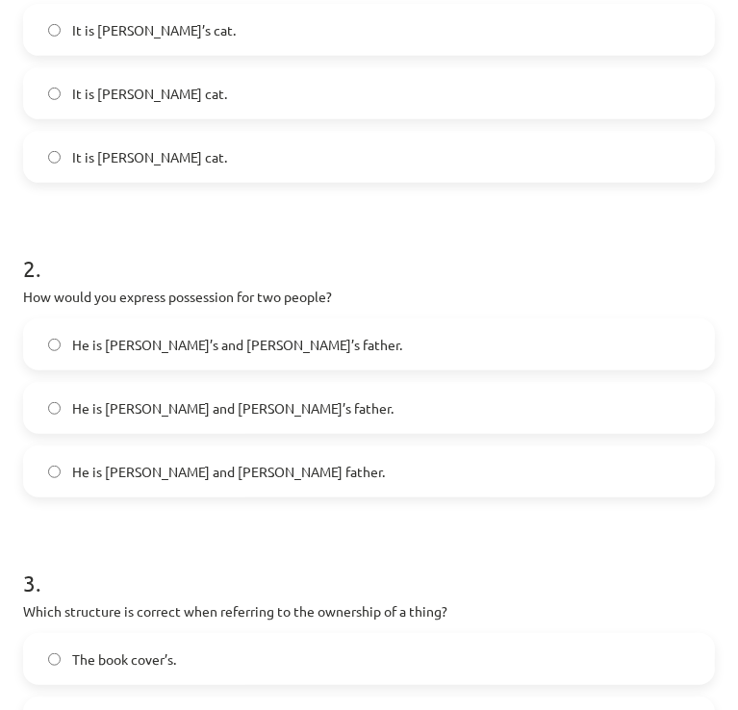
scroll to position [727, 0]
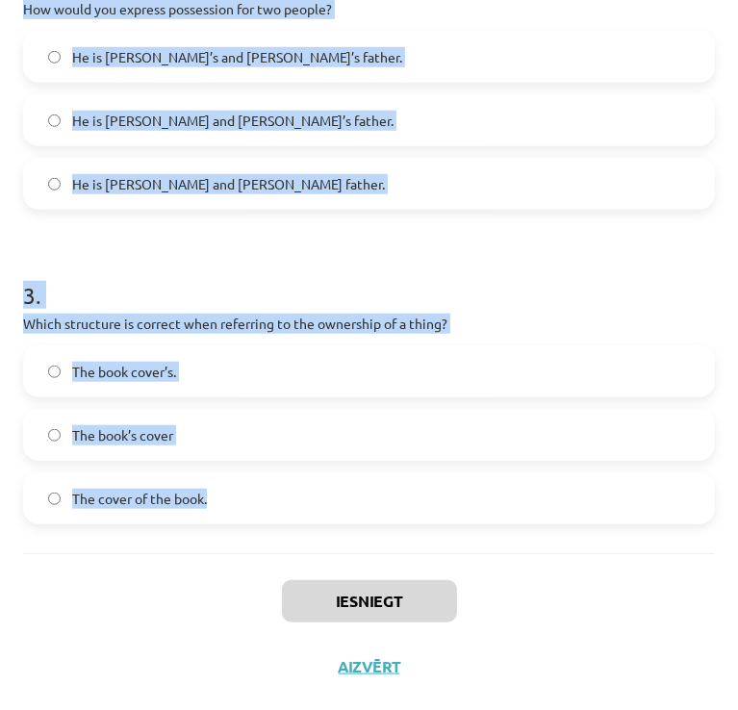
drag, startPoint x: 17, startPoint y: 402, endPoint x: 352, endPoint y: 520, distance: 355.0
click at [352, 520] on div "6 XP Saņemsi Viegls 274 pilda Apraksts Uzdevums Palīdzība 1 . Which sentence co…" at bounding box center [369, 31] width 715 height 1335
copy form "Which sentence correctly shows possession for a single person? It is Jane’s cat…"
click at [712, 279] on div "Mācību tēma: Angļu valoda i - 10.klase 1.ieskaites mācību materiāls #8 📝 Topic …" at bounding box center [369, 355] width 738 height 710
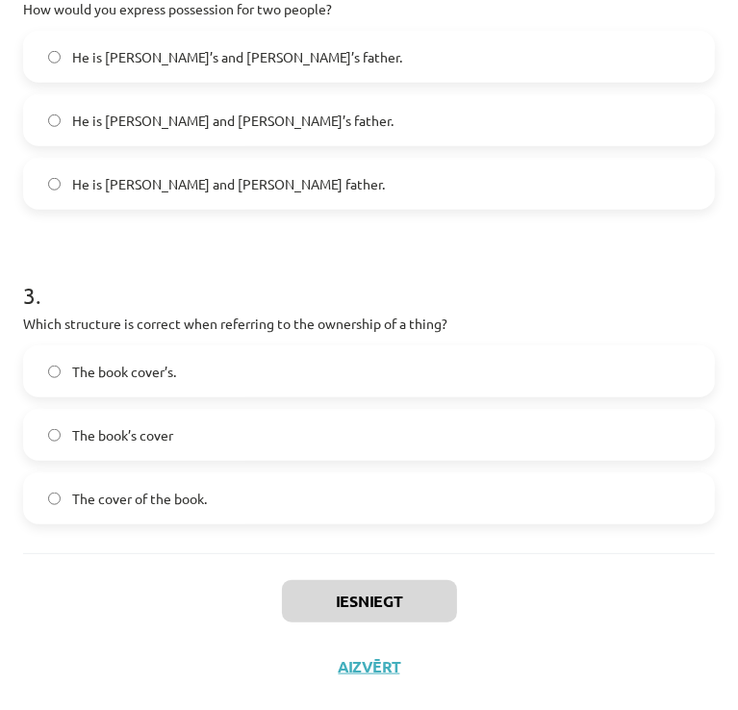
click at [712, 279] on div "Mācību tēma: Angļu valoda i - 10.klase 1.ieskaites mācību materiāls #8 📝 Topic …" at bounding box center [369, 355] width 738 height 710
click at [716, 383] on div "Mācību tēma: Angļu valoda i - 10.klase 1.ieskaites mācību materiāls #8 📝 Topic …" at bounding box center [369, 355] width 738 height 710
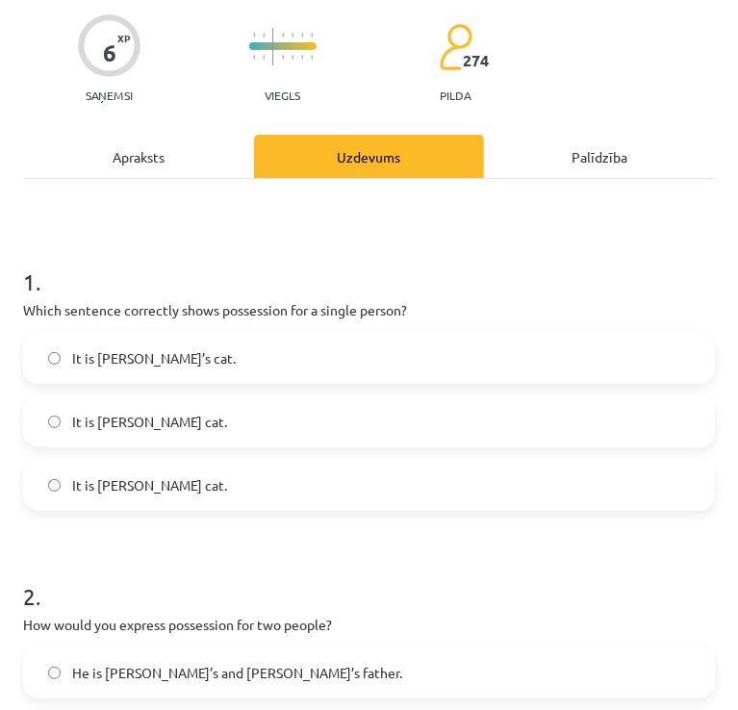
scroll to position [40, 0]
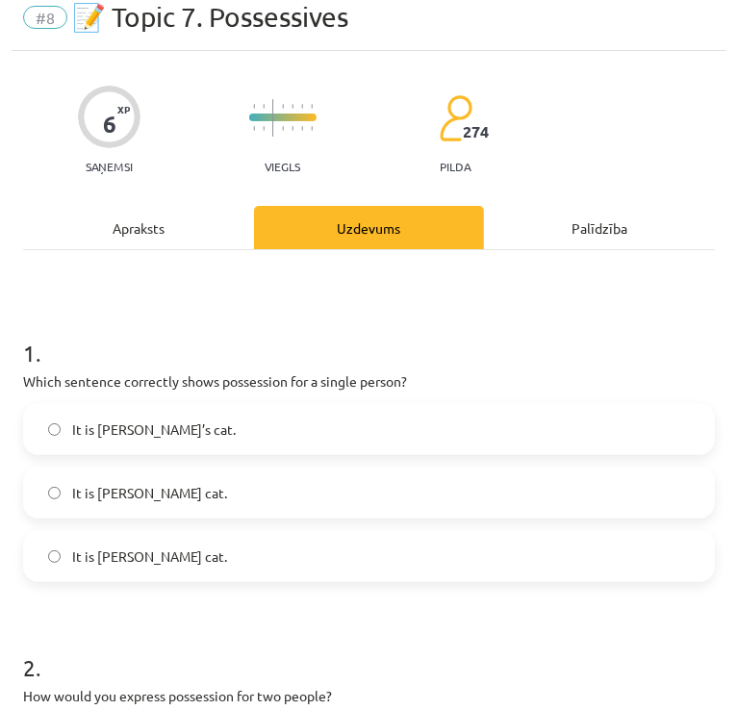
drag, startPoint x: 690, startPoint y: 328, endPoint x: 696, endPoint y: 346, distance: 19.5
click at [690, 355] on h1 "1 ." at bounding box center [368, 336] width 691 height 60
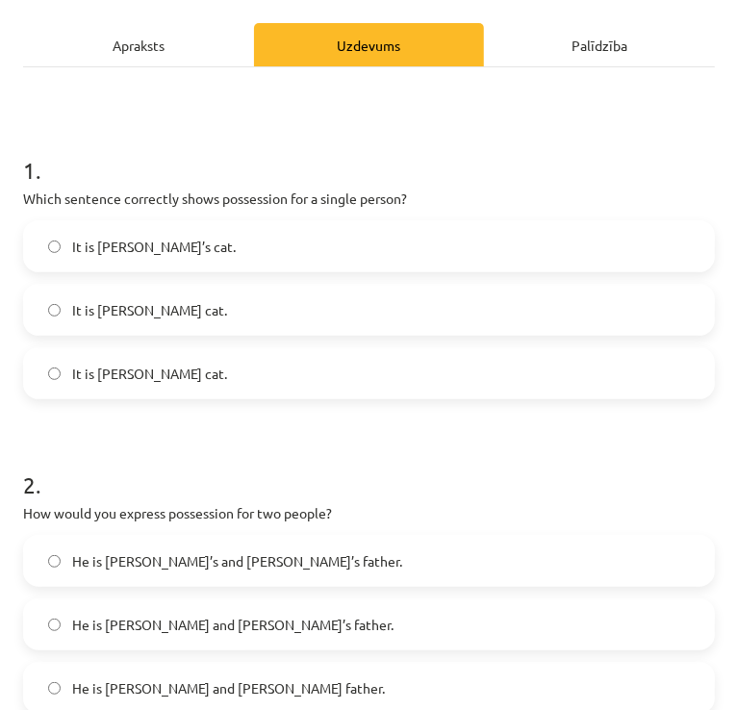
scroll to position [231, 0]
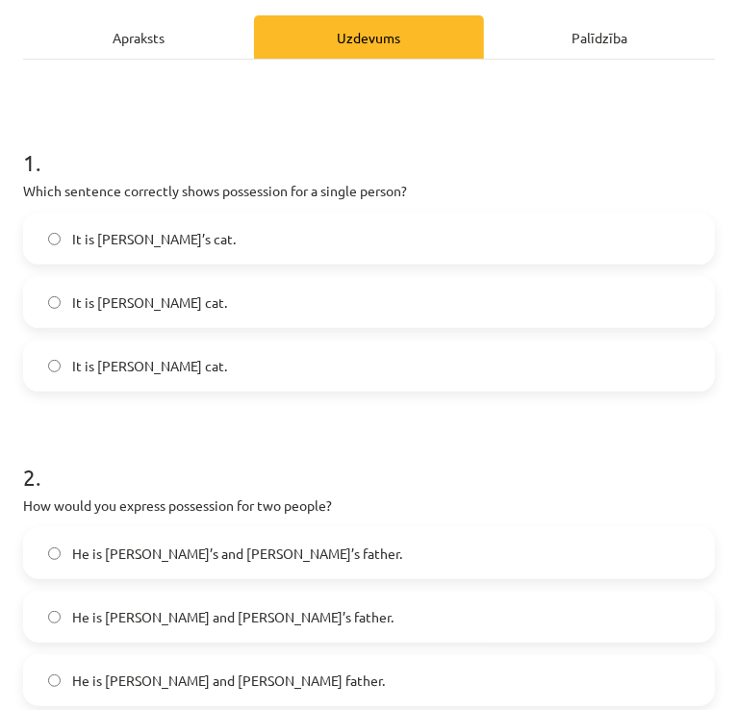
click at [176, 313] on label "It is Janes’s cat." at bounding box center [369, 302] width 688 height 48
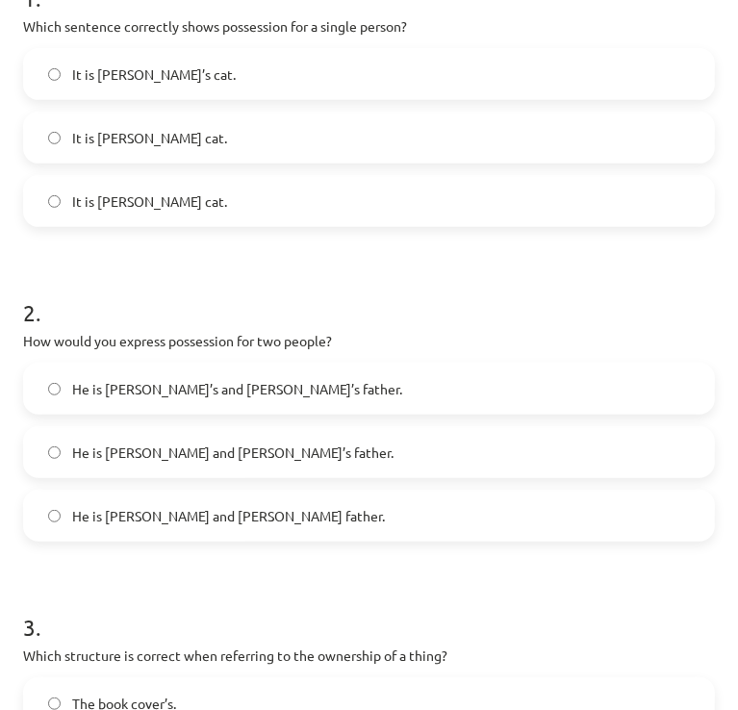
scroll to position [398, 0]
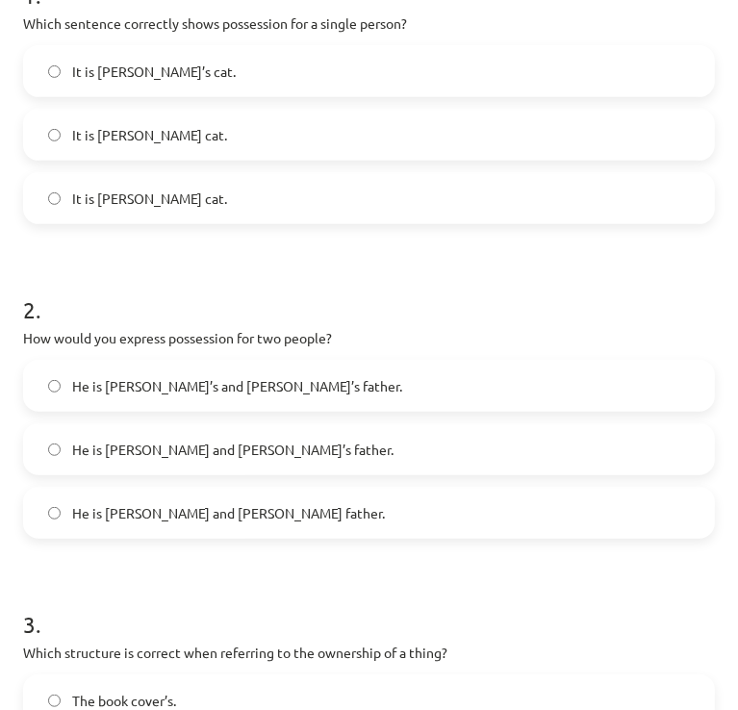
click at [223, 445] on span "He is Alice and James’s father." at bounding box center [232, 449] width 321 height 20
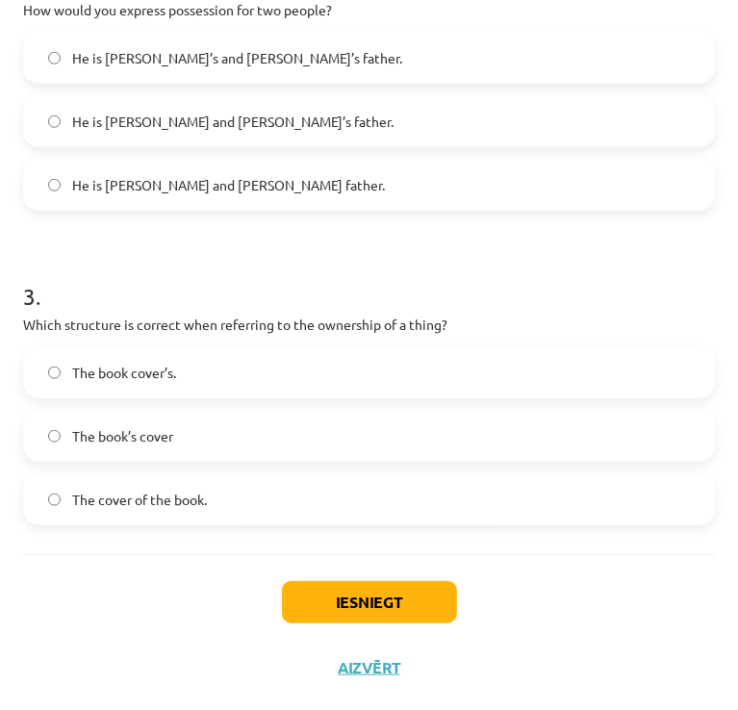
scroll to position [727, 0]
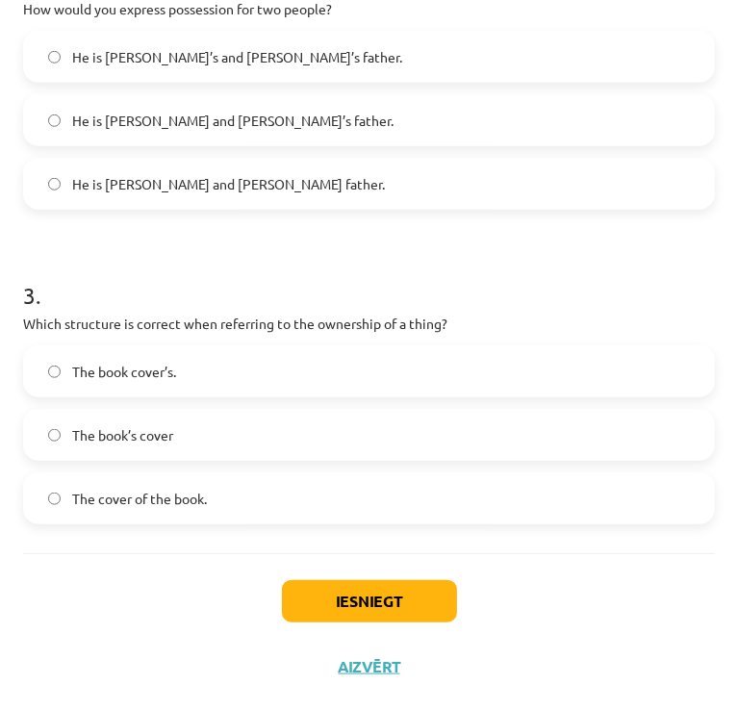
click at [151, 430] on span "The book’s cover" at bounding box center [122, 435] width 101 height 20
click at [331, 587] on button "Iesniegt" at bounding box center [369, 601] width 175 height 42
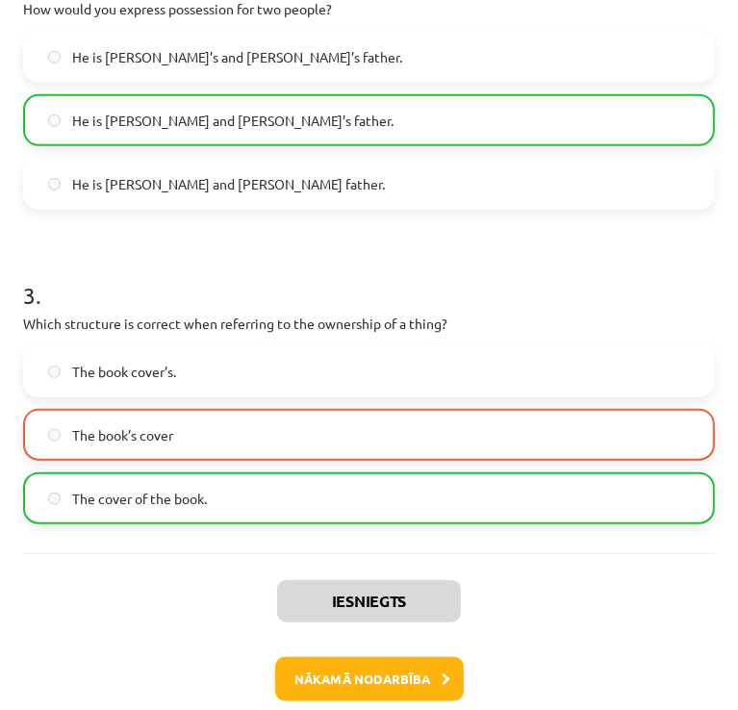
click at [85, 489] on span "The cover of the book." at bounding box center [139, 499] width 135 height 20
click at [389, 693] on button "Nākamā nodarbība" at bounding box center [369, 679] width 188 height 44
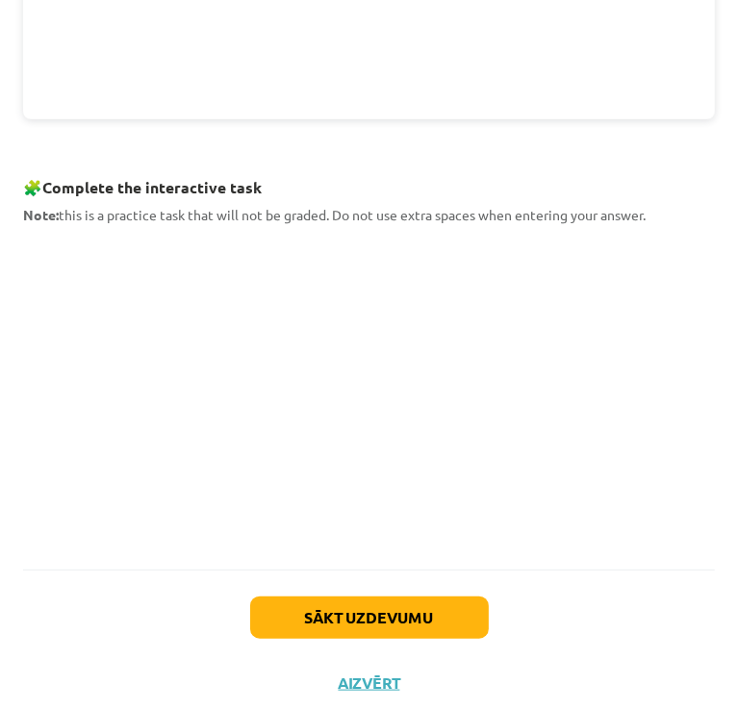
scroll to position [636, 0]
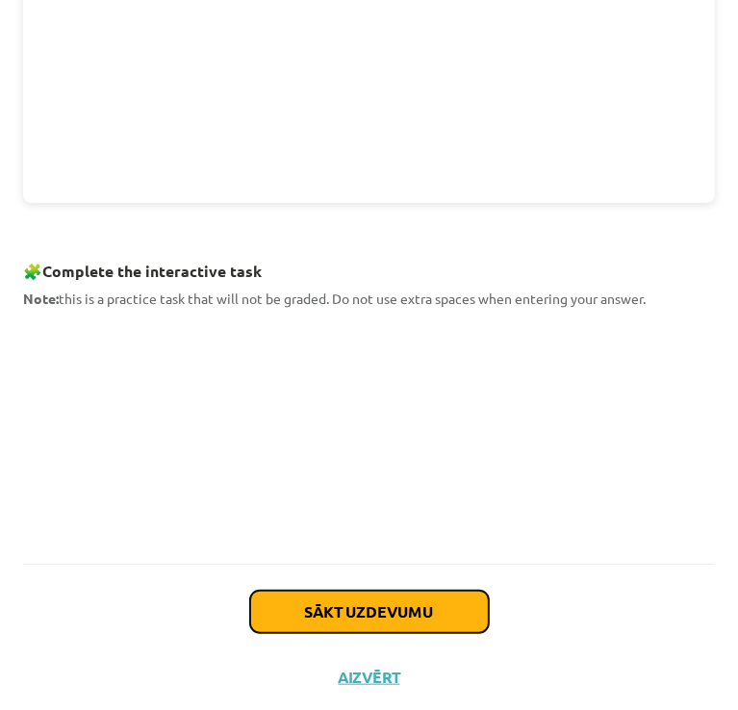
click at [372, 609] on button "Sākt uzdevumu" at bounding box center [369, 611] width 238 height 42
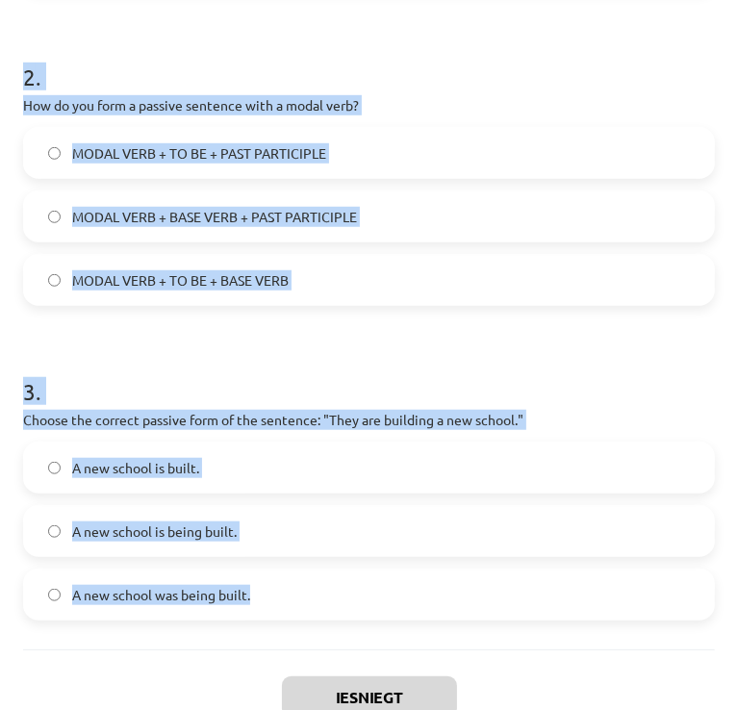
scroll to position [727, 0]
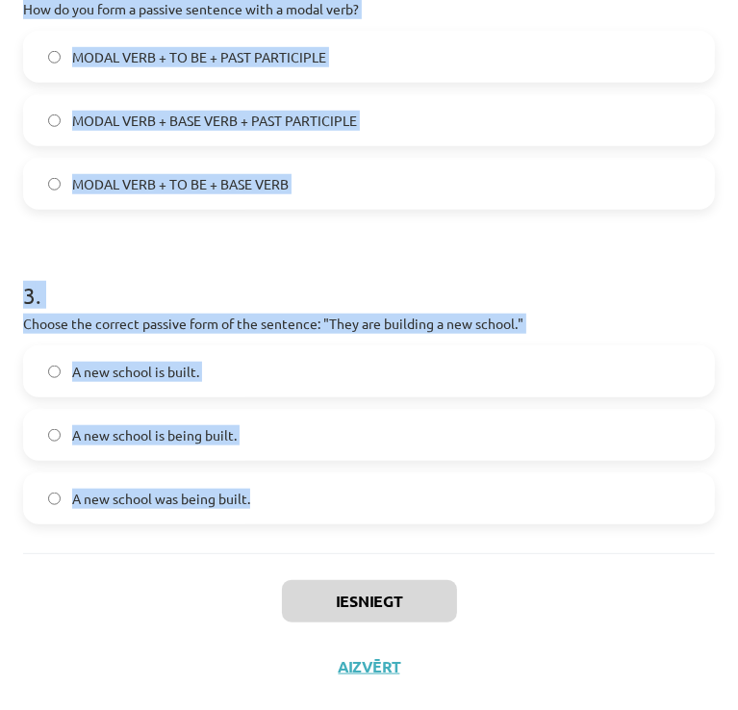
drag, startPoint x: 13, startPoint y: 408, endPoint x: 373, endPoint y: 516, distance: 375.7
click at [373, 516] on div "6 XP Saņemsi Grūts 274 pilda Apraksts Uzdevums Palīdzība 1 . Which of the follo…" at bounding box center [369, 31] width 715 height 1335
copy form "Which of the following sentences is in the passive voice? The letter was writte…"
click at [562, 329] on p "Choose the correct passive form of the sentence: "They are building a new schoo…" at bounding box center [368, 324] width 691 height 20
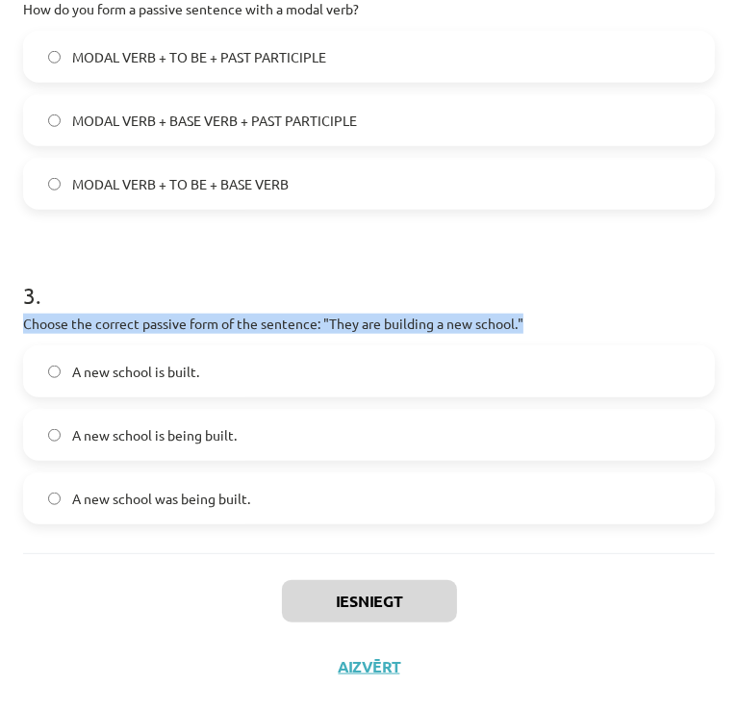
click at [562, 329] on p "Choose the correct passive form of the sentence: "They are building a new schoo…" at bounding box center [368, 324] width 691 height 20
click at [563, 329] on p "Choose the correct passive form of the sentence: "They are building a new schoo…" at bounding box center [368, 324] width 691 height 20
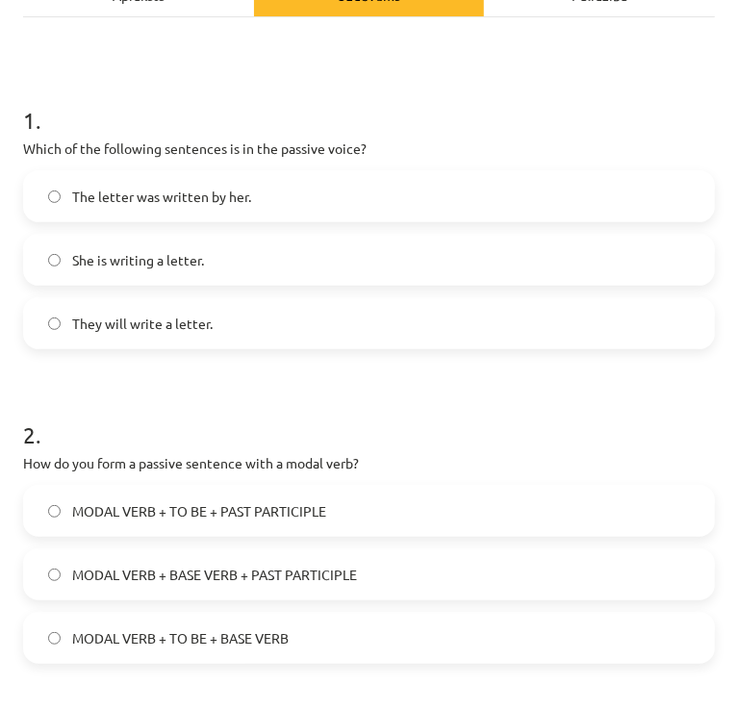
scroll to position [274, 0]
click at [153, 189] on span "The letter was written by her." at bounding box center [161, 196] width 179 height 20
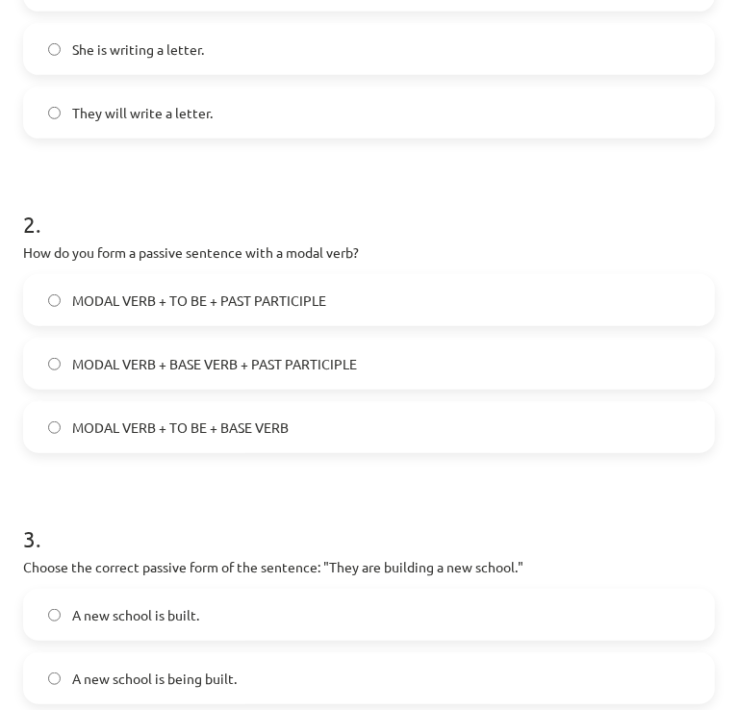
scroll to position [489, 0]
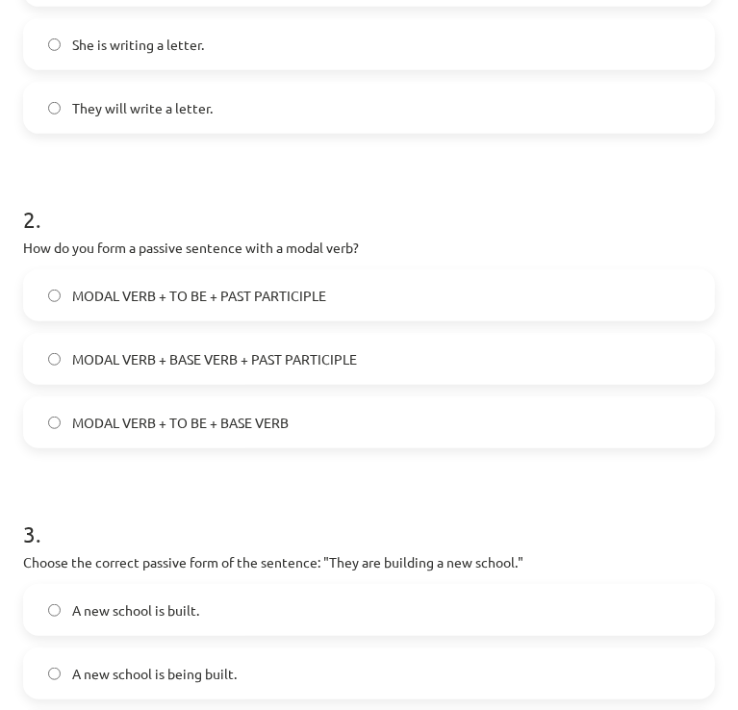
click at [125, 306] on label "MODAL VERB + TO BE + PAST PARTICIPLE" at bounding box center [369, 295] width 688 height 48
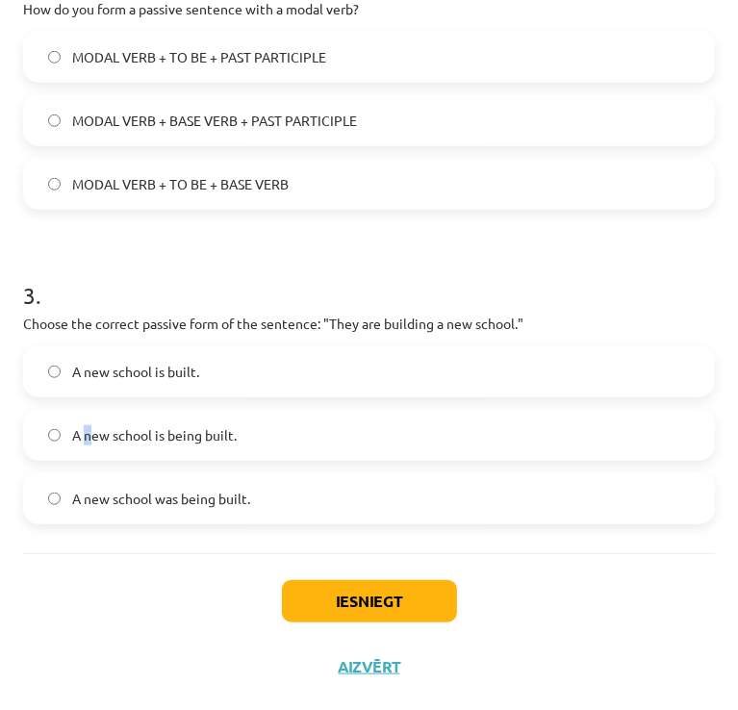
click at [87, 428] on span "A new school is being built." at bounding box center [154, 435] width 164 height 20
click at [165, 411] on label "A new school is being built." at bounding box center [369, 435] width 688 height 48
click at [371, 594] on button "Iesniegt" at bounding box center [369, 601] width 175 height 42
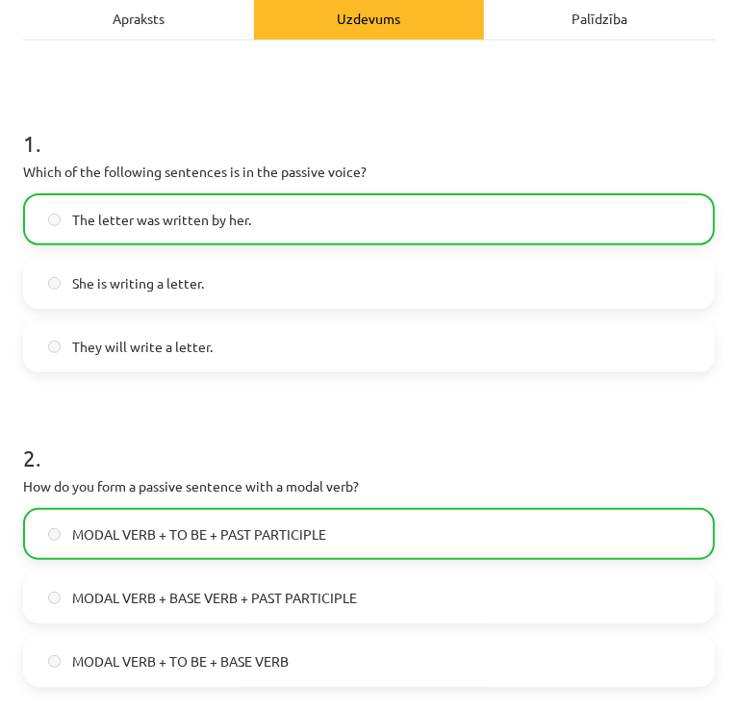
scroll to position [789, 0]
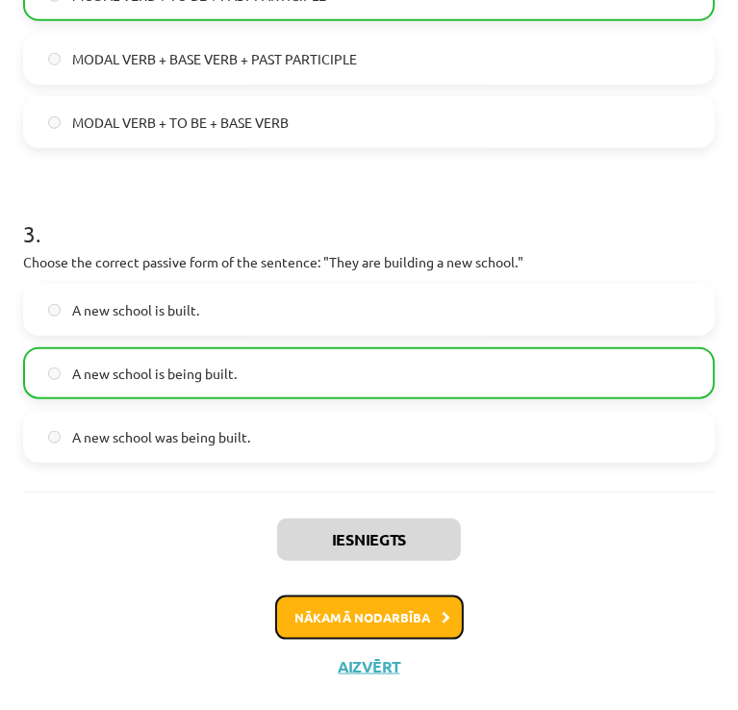
click at [397, 616] on button "Nākamā nodarbība" at bounding box center [369, 617] width 188 height 44
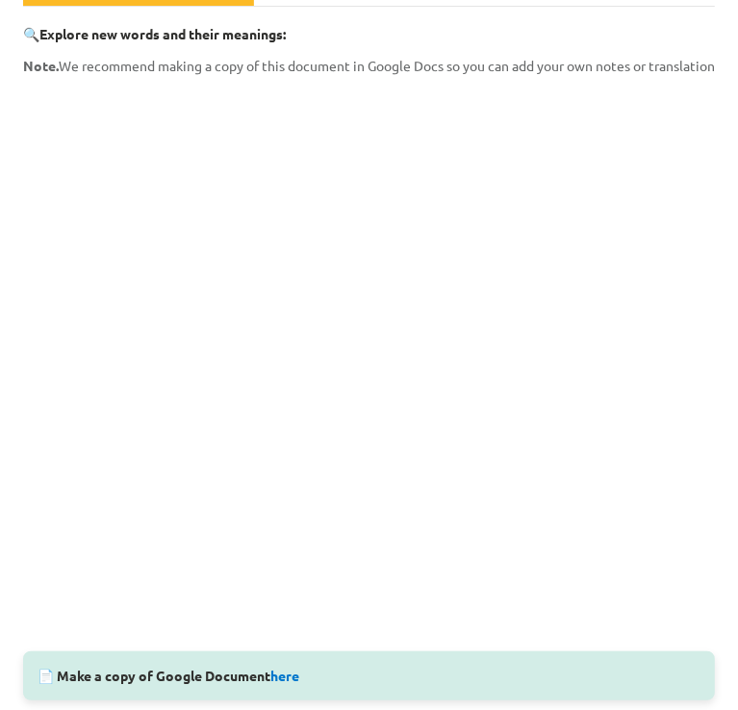
scroll to position [493, 0]
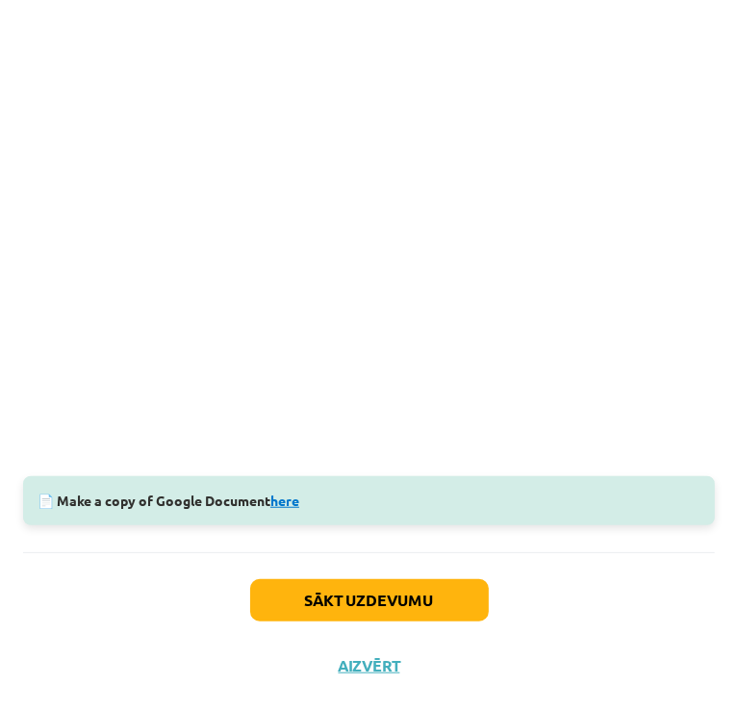
click at [299, 491] on link "here" at bounding box center [284, 499] width 29 height 17
click at [379, 585] on button "Sākt uzdevumu" at bounding box center [369, 600] width 238 height 42
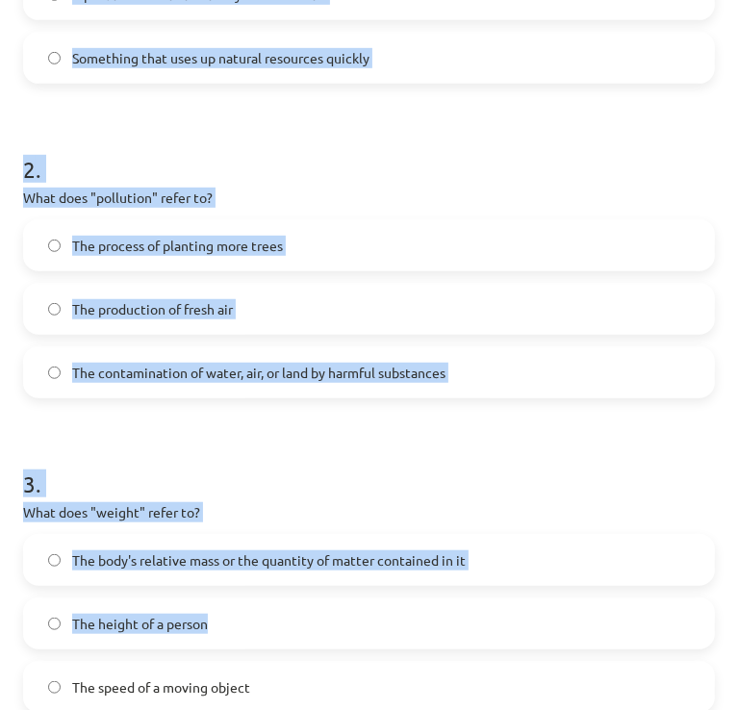
scroll to position [727, 0]
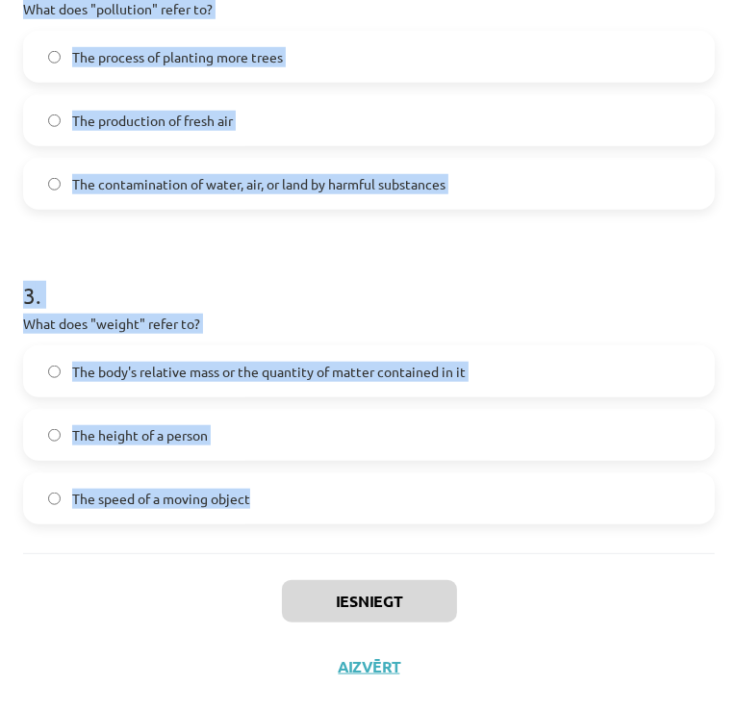
drag, startPoint x: 8, startPoint y: 405, endPoint x: 423, endPoint y: 540, distance: 437.0
click at [423, 540] on div "Mācību tēma: Angļu valoda i - 10.klase 1.ieskaites mācību materiāls #10 🔤 Topic…" at bounding box center [369, 355] width 738 height 710
copy form "What does "sustainable" mean? Methods that do not deplete or destroy natural re…"
click at [527, 432] on label "The height of a person" at bounding box center [369, 435] width 688 height 48
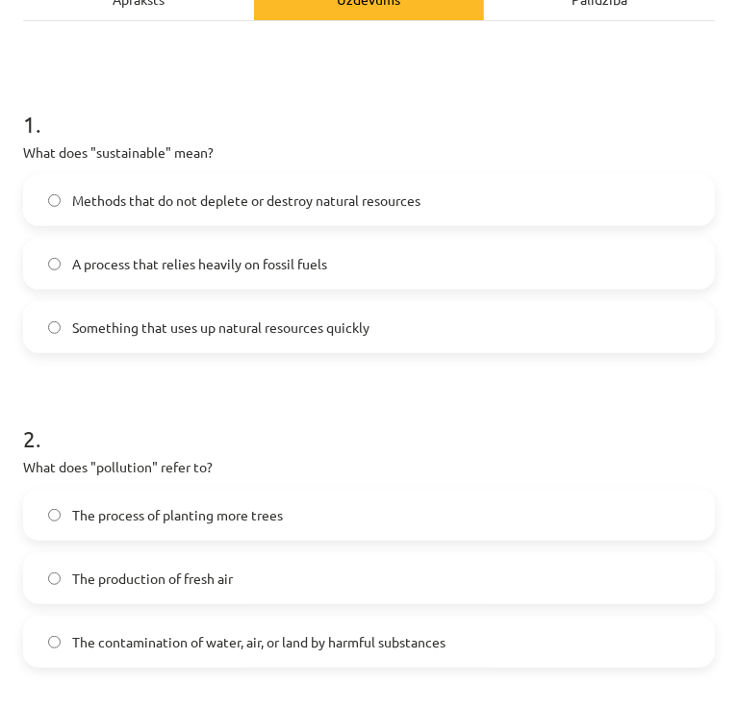
scroll to position [268, 0]
click at [188, 198] on span "Methods that do not deplete or destroy natural resources" at bounding box center [246, 201] width 348 height 20
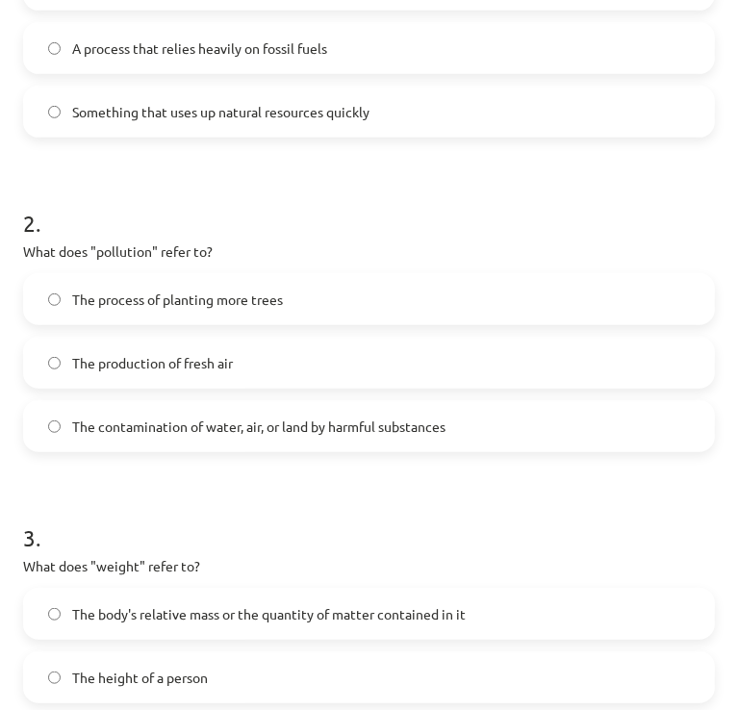
scroll to position [485, 0]
click at [165, 424] on span "The contamination of water, air, or land by harmful substances" at bounding box center [258, 426] width 373 height 20
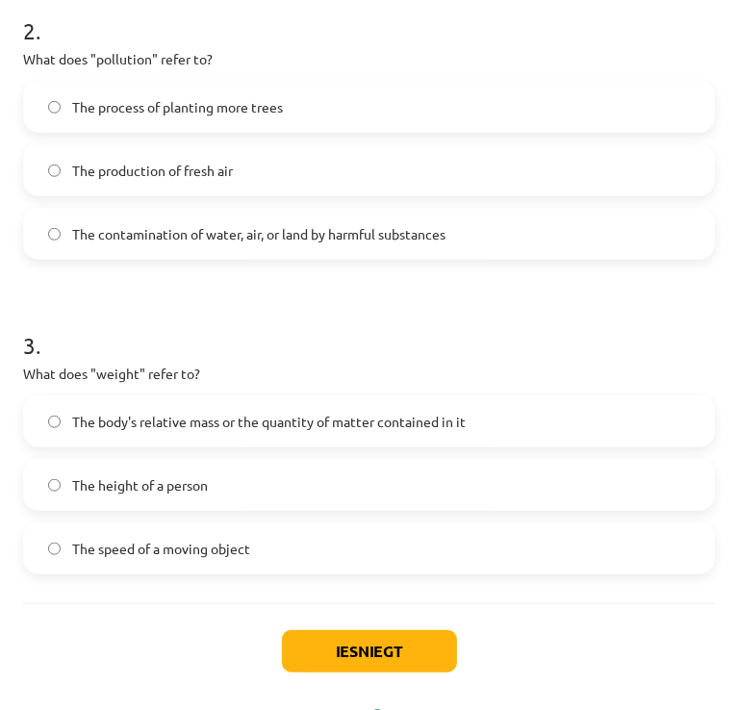
scroll to position [727, 0]
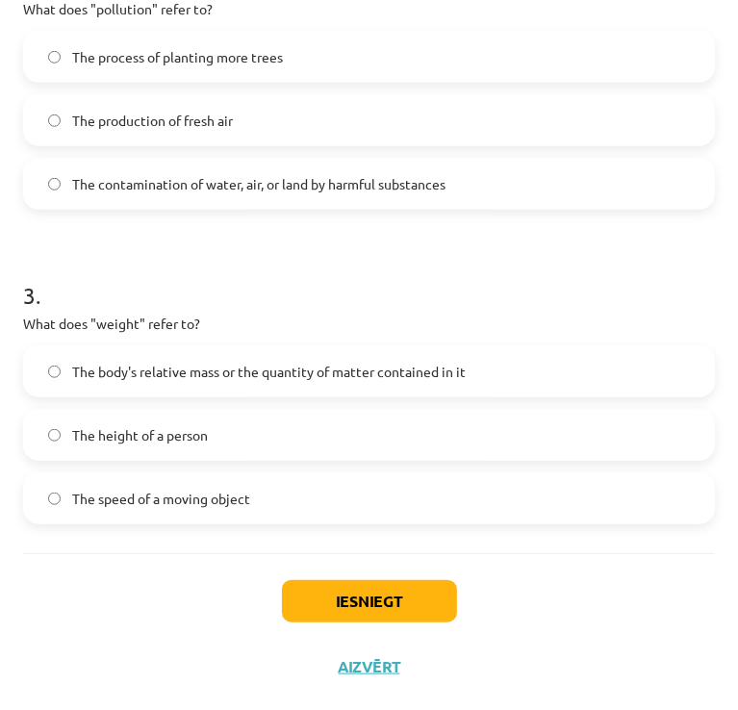
drag, startPoint x: 191, startPoint y: 374, endPoint x: 274, endPoint y: 532, distance: 178.1
click at [192, 374] on span "The body's relative mass or the quantity of matter contained in it" at bounding box center [268, 372] width 393 height 20
click at [306, 603] on button "Iesniegt" at bounding box center [369, 601] width 175 height 42
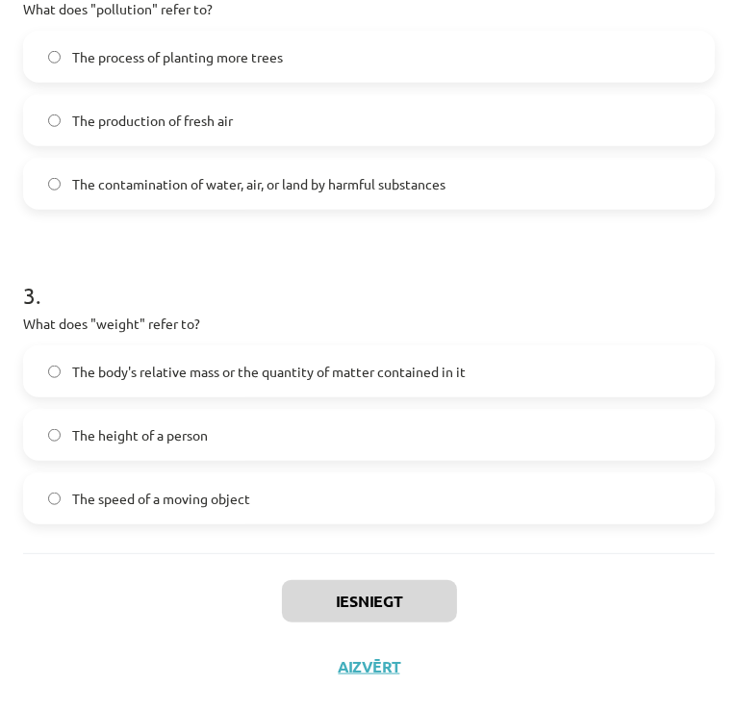
click at [581, 525] on div "1 . What does "sustainable" mean? Methods that do not deplete or destroy natura…" at bounding box center [368, 58] width 691 height 990
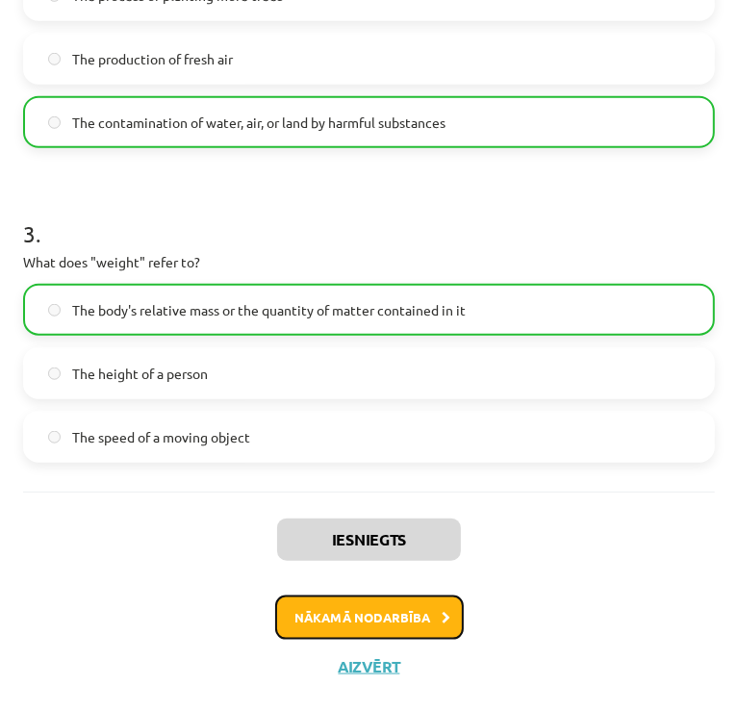
click at [387, 627] on button "Nākamā nodarbība" at bounding box center [369, 617] width 188 height 44
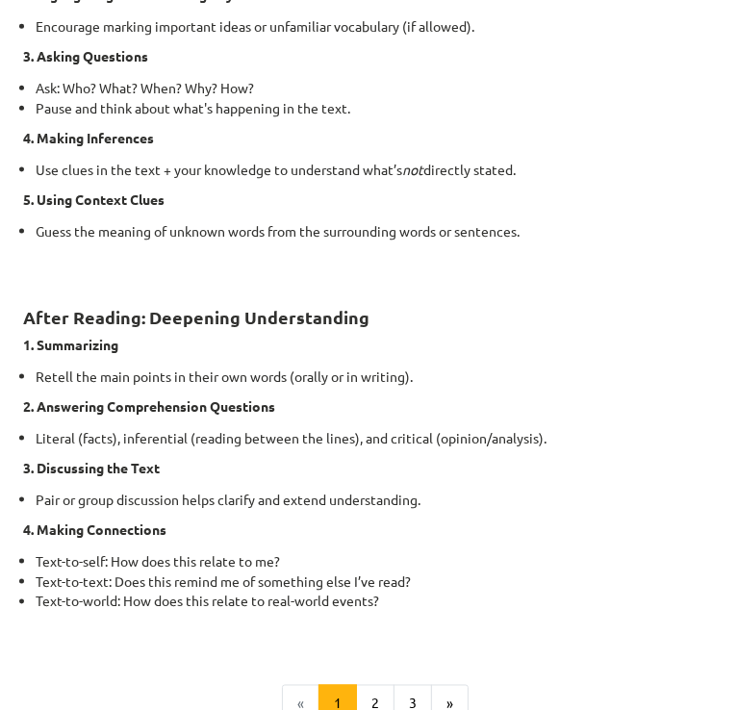
scroll to position [1469, 0]
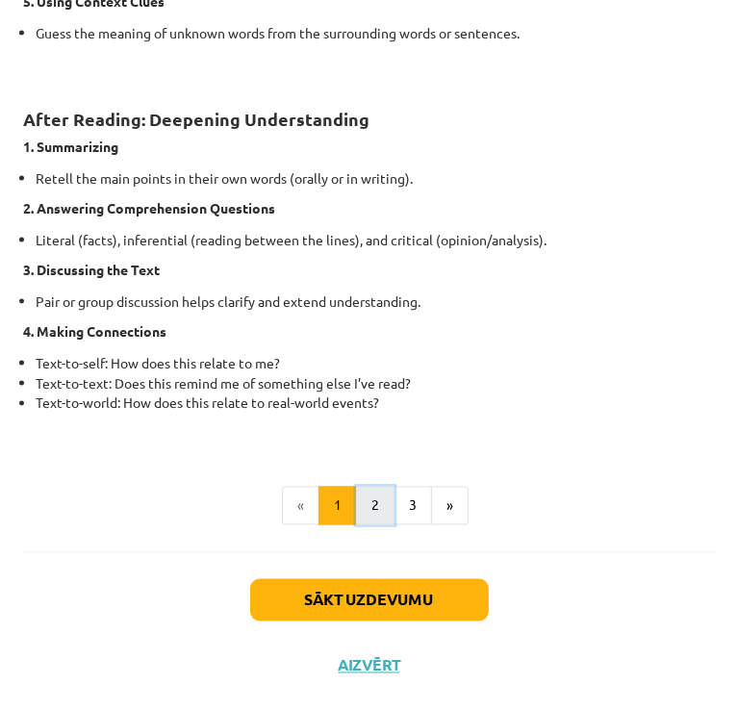
click at [374, 509] on button "2" at bounding box center [375, 506] width 38 height 38
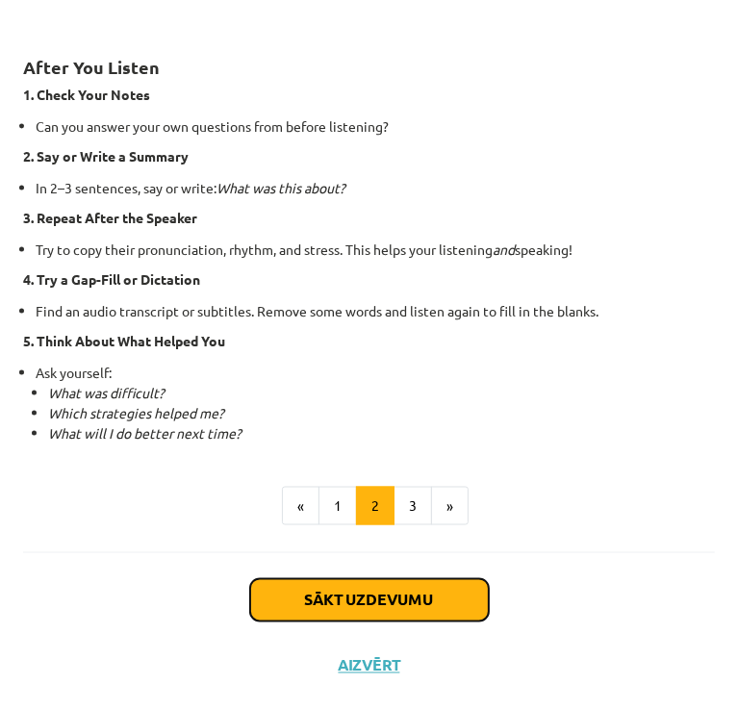
click at [354, 594] on button "Sākt uzdevumu" at bounding box center [369, 600] width 238 height 42
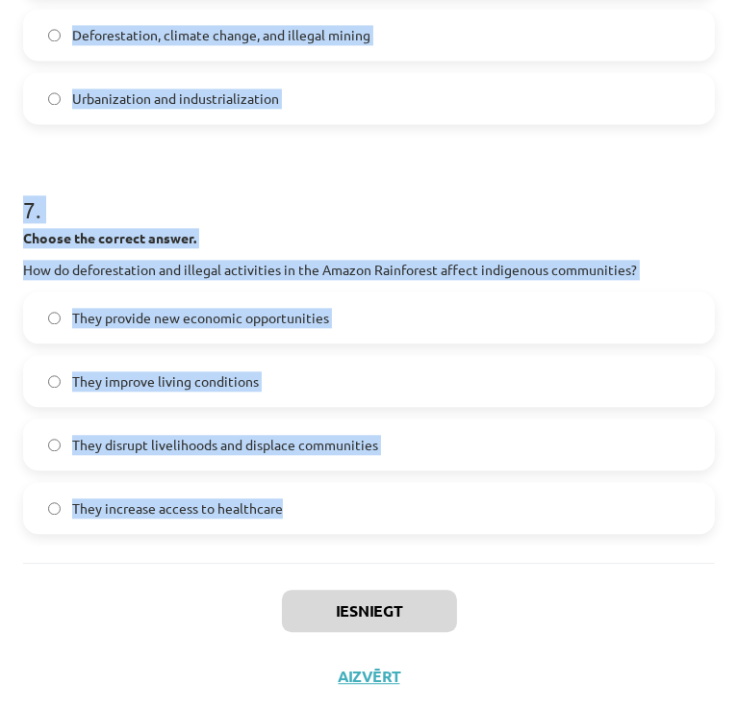
scroll to position [2196, 0]
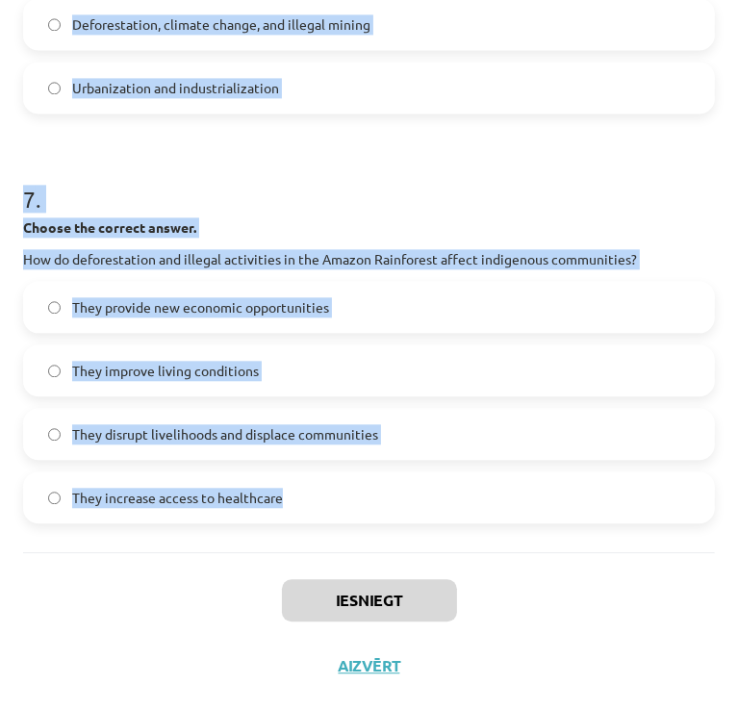
drag, startPoint x: 16, startPoint y: 436, endPoint x: 404, endPoint y: 536, distance: 400.3
copy form "Choose whether the sentence is True or False. The Amazon Rainforest is often ca…"
click at [694, 425] on label "They disrupt livelihoods and displace communities" at bounding box center [369, 434] width 688 height 48
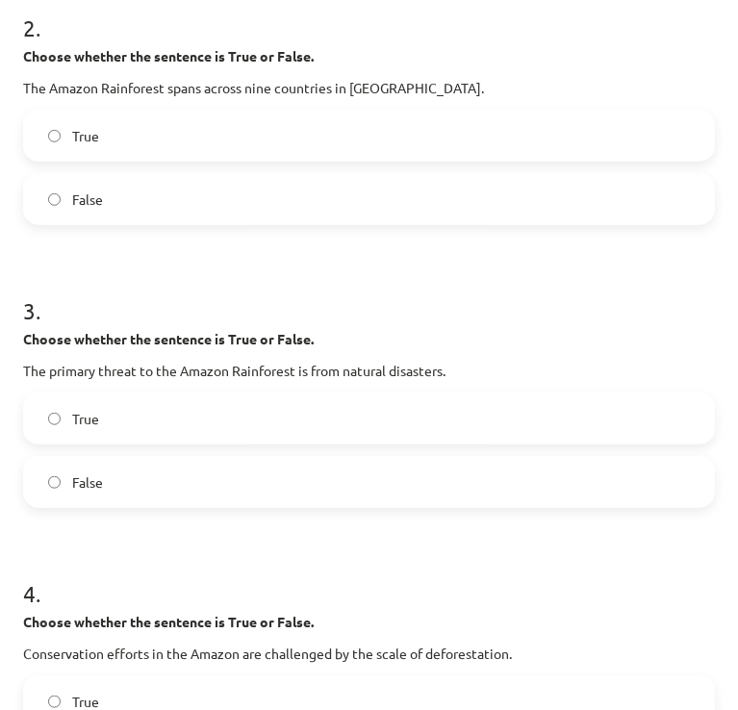
scroll to position [666, 0]
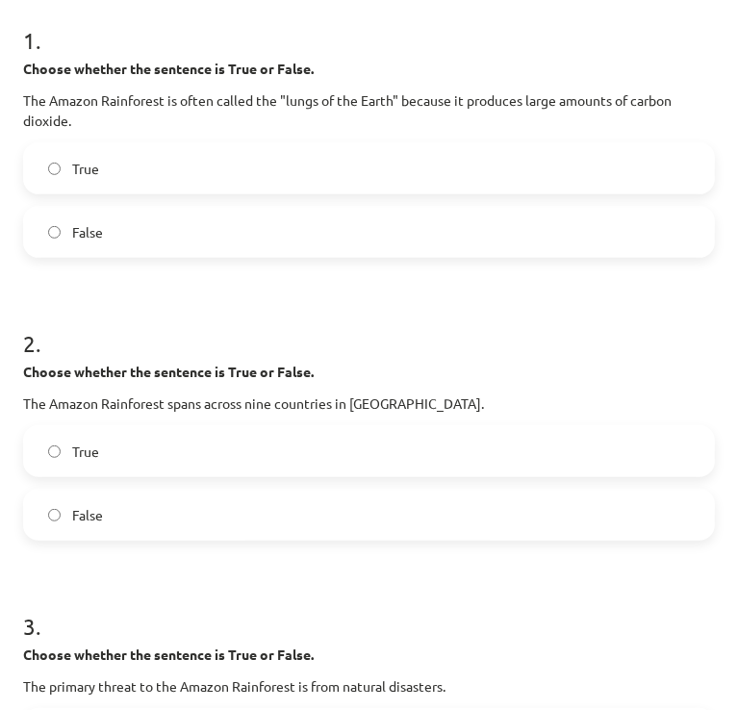
click at [117, 256] on label "False" at bounding box center [369, 232] width 688 height 48
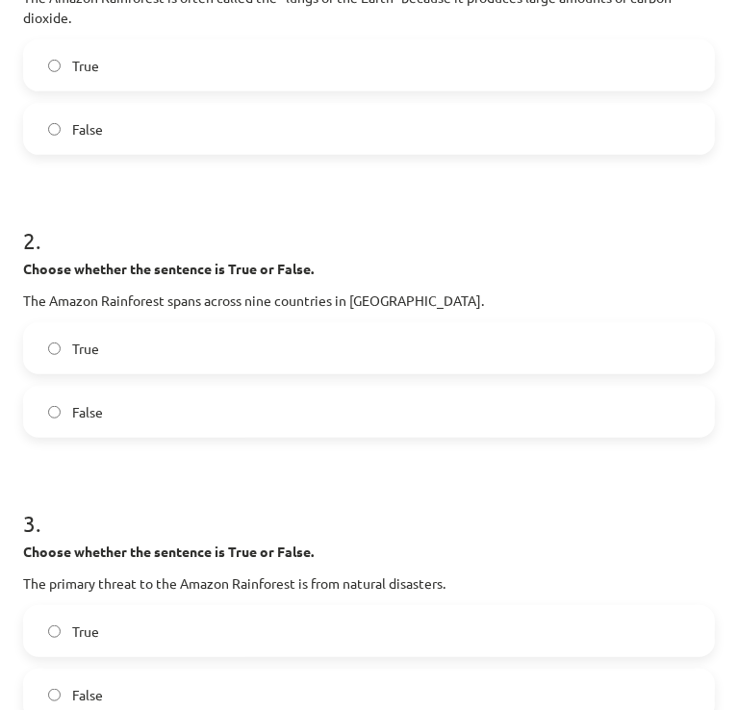
click at [113, 366] on label "True" at bounding box center [369, 348] width 688 height 48
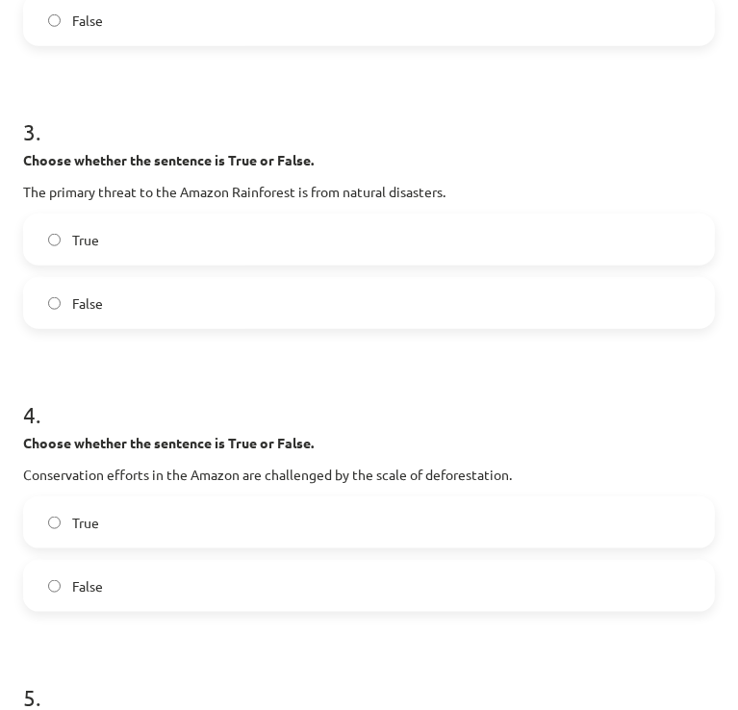
scroll to position [848, 0]
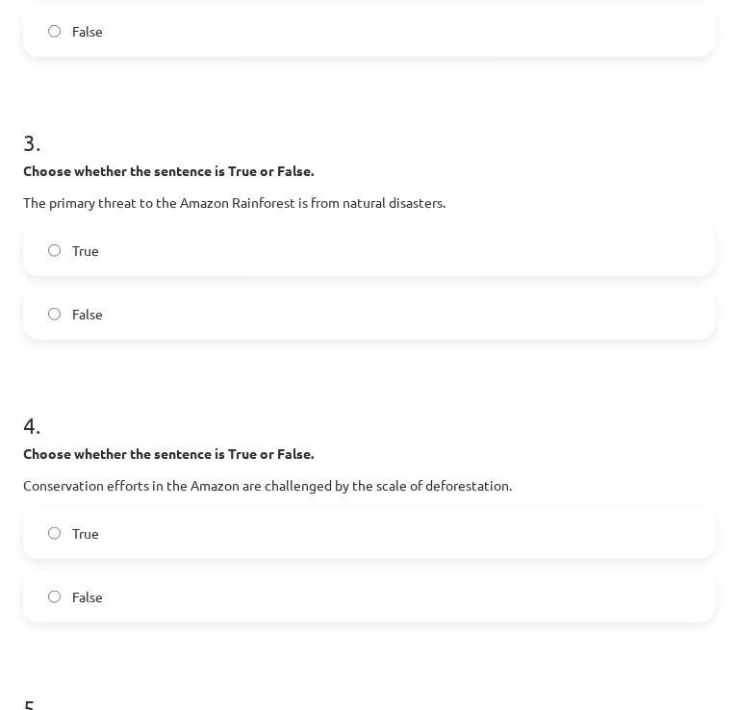
click at [122, 338] on label "False" at bounding box center [369, 313] width 688 height 48
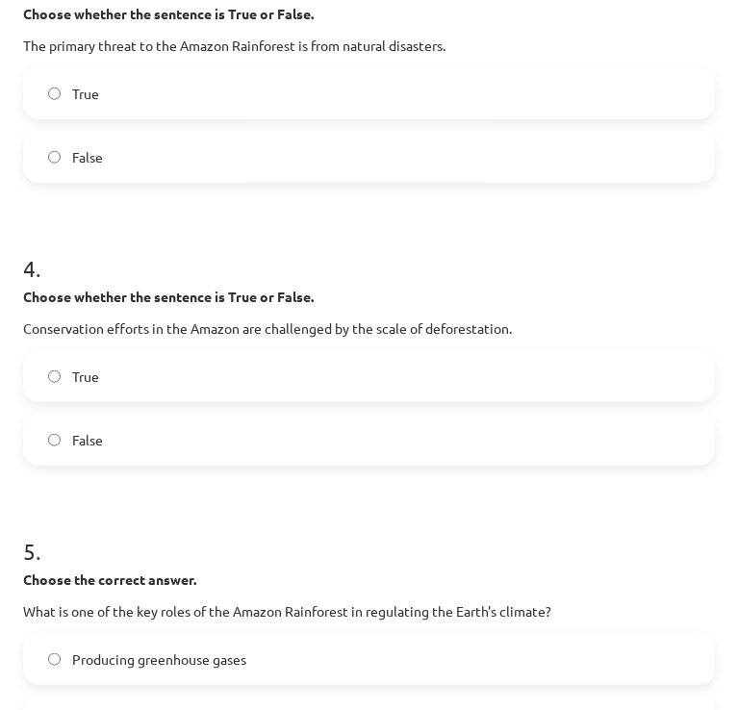
click at [111, 400] on label "True" at bounding box center [369, 376] width 688 height 48
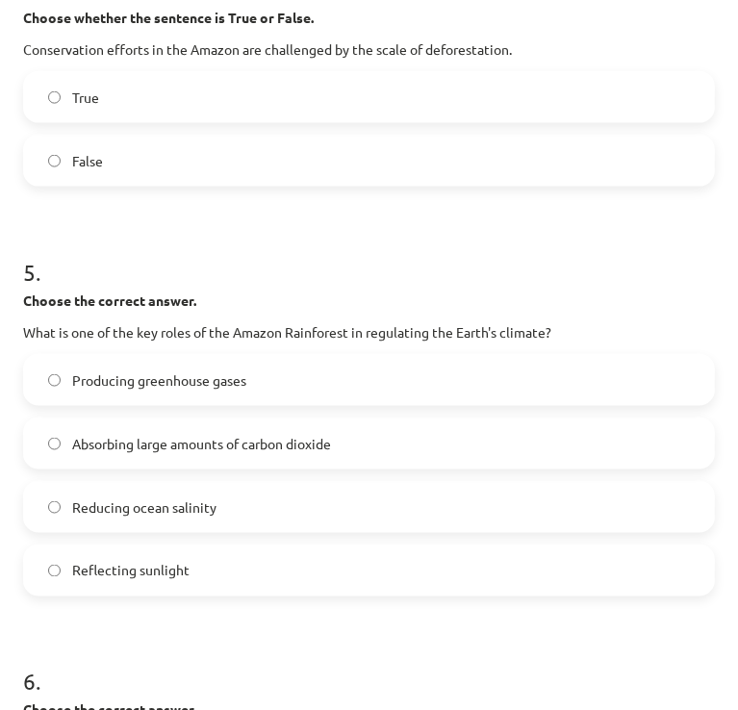
click at [150, 454] on span "Absorbing large amounts of carbon dioxide" at bounding box center [201, 444] width 259 height 20
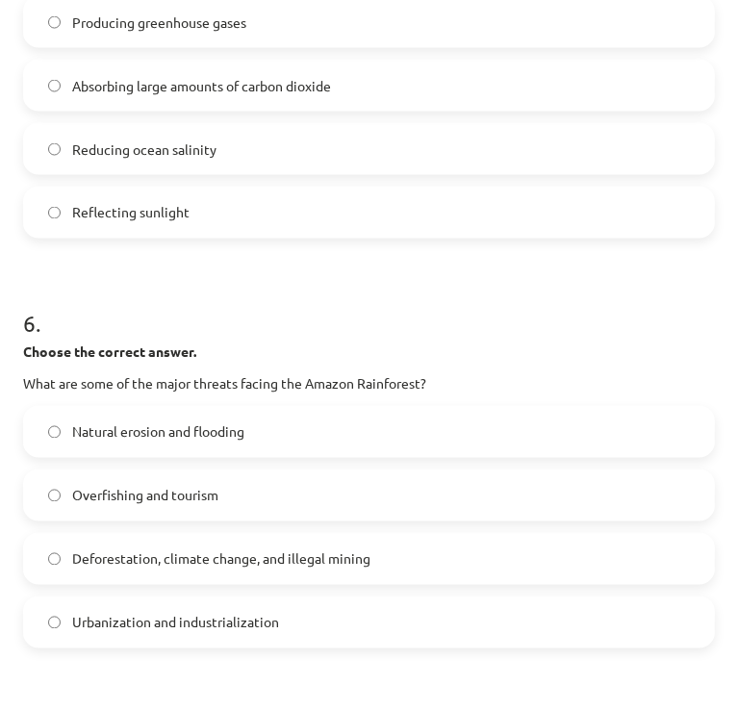
scroll to position [1631, 0]
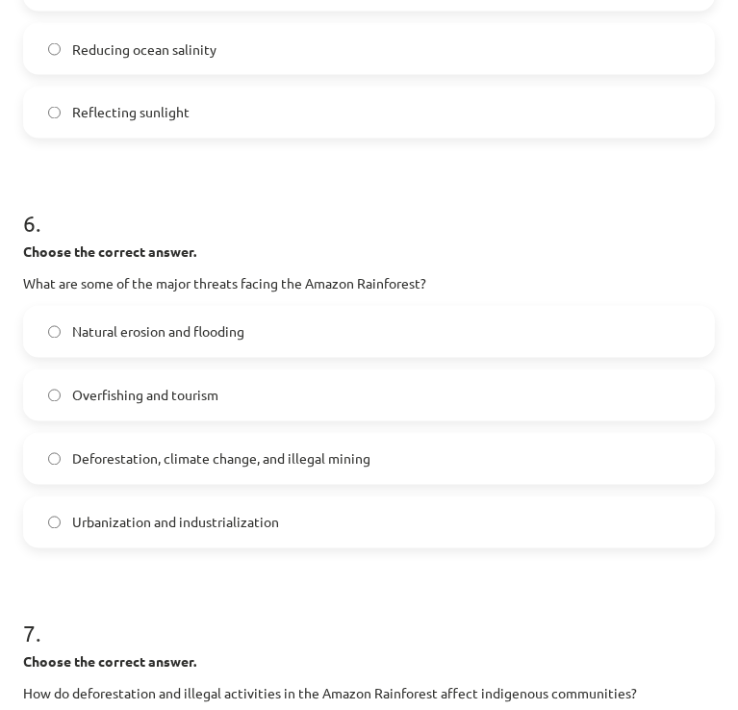
click at [150, 469] on span "Deforestation, climate change, and illegal mining" at bounding box center [221, 459] width 298 height 20
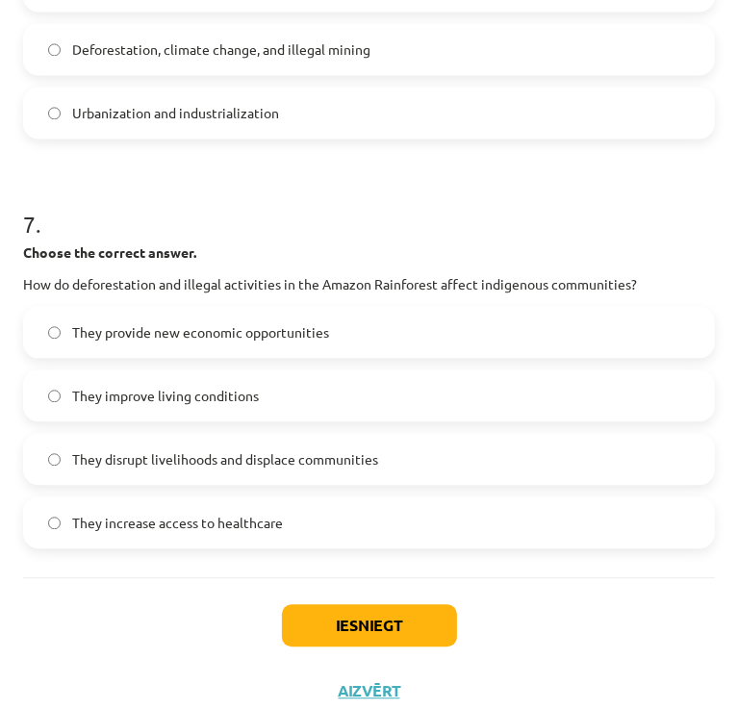
scroll to position [2153, 0]
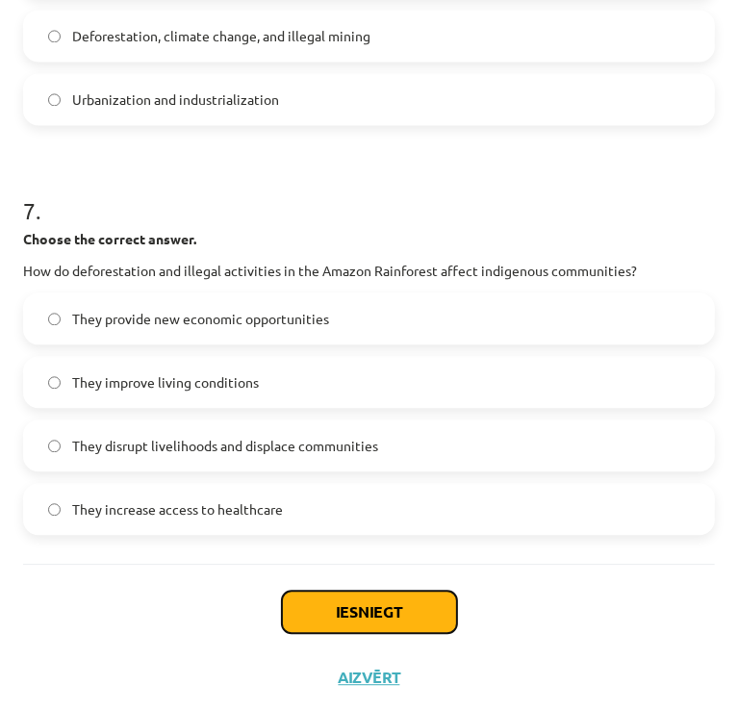
click at [368, 632] on button "Iesniegt" at bounding box center [369, 611] width 175 height 42
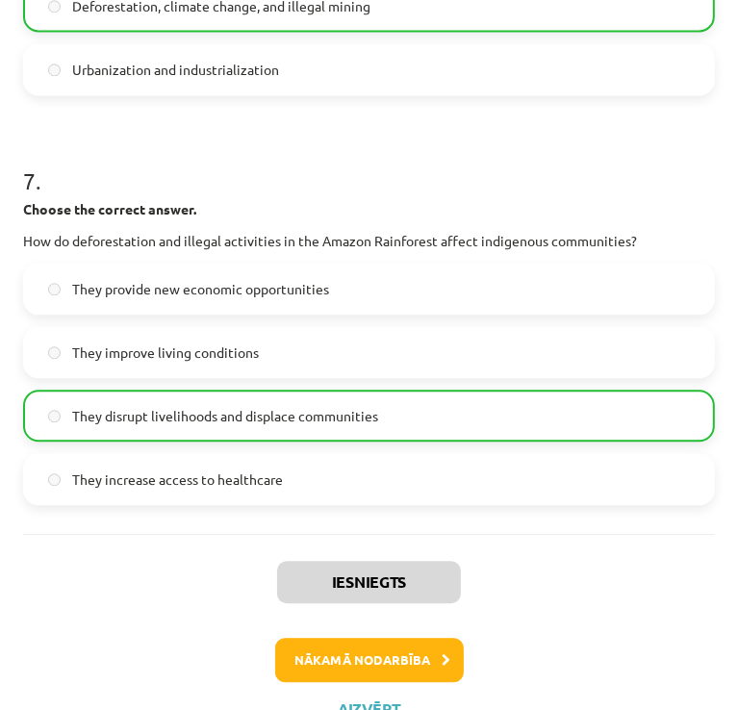
scroll to position [2255, 0]
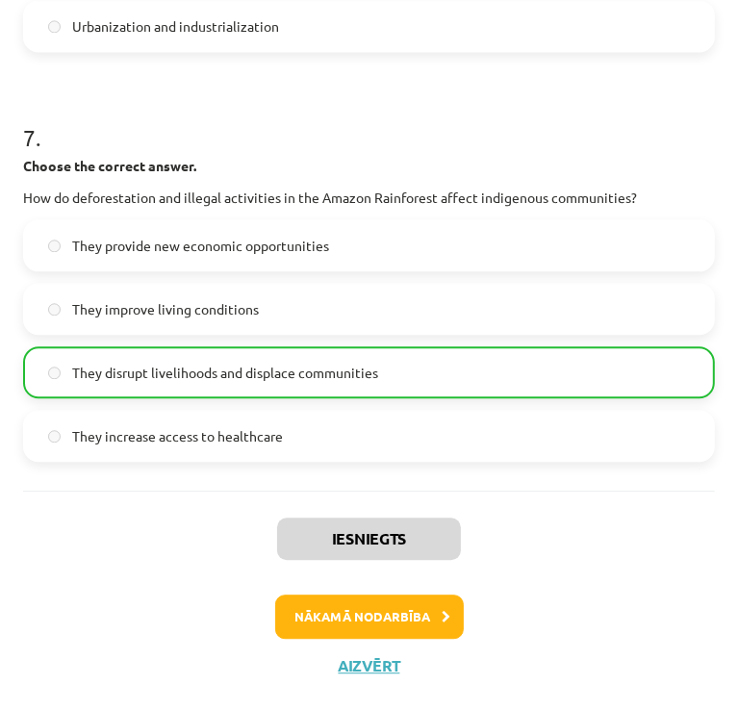
click at [371, 640] on div "Iesniegts Nākamā nodarbība Aizvērt" at bounding box center [368, 588] width 691 height 196
click at [373, 628] on button "Nākamā nodarbība" at bounding box center [369, 616] width 188 height 44
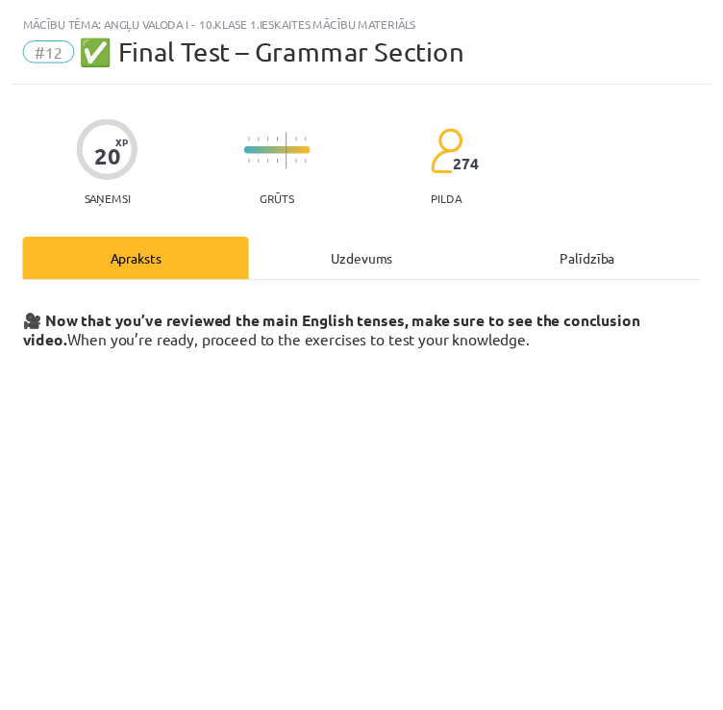
scroll to position [204, 0]
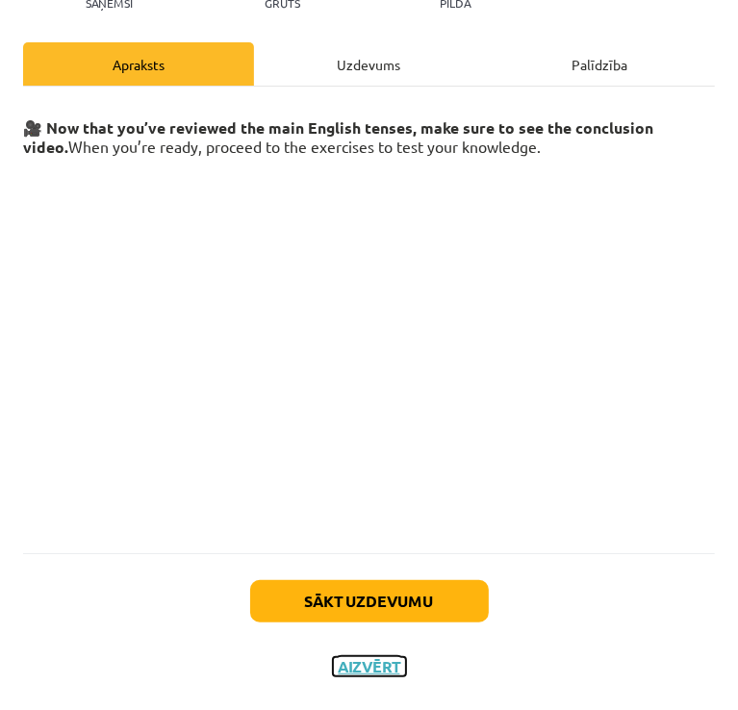
click at [355, 666] on button "Aizvērt" at bounding box center [369, 666] width 73 height 19
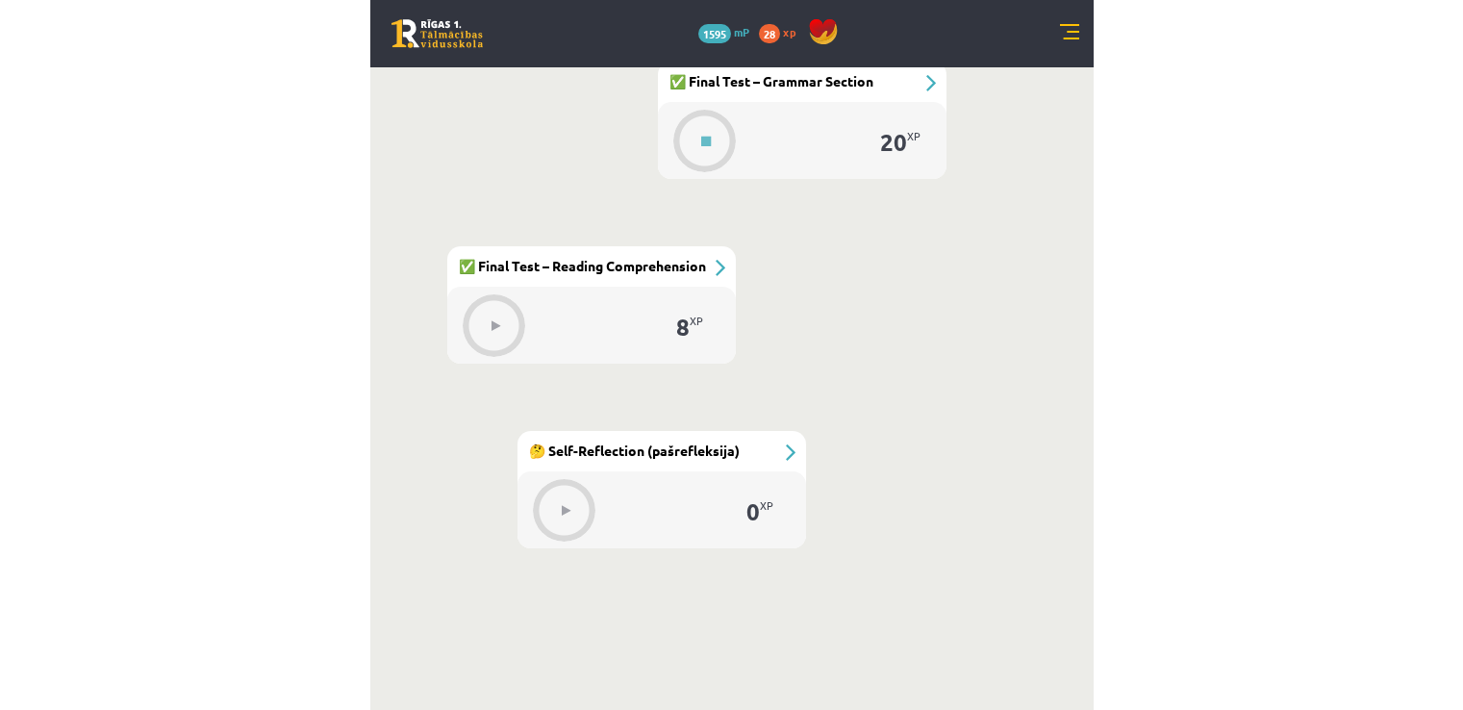
scroll to position [2243, 0]
